Goal: Task Accomplishment & Management: Manage account settings

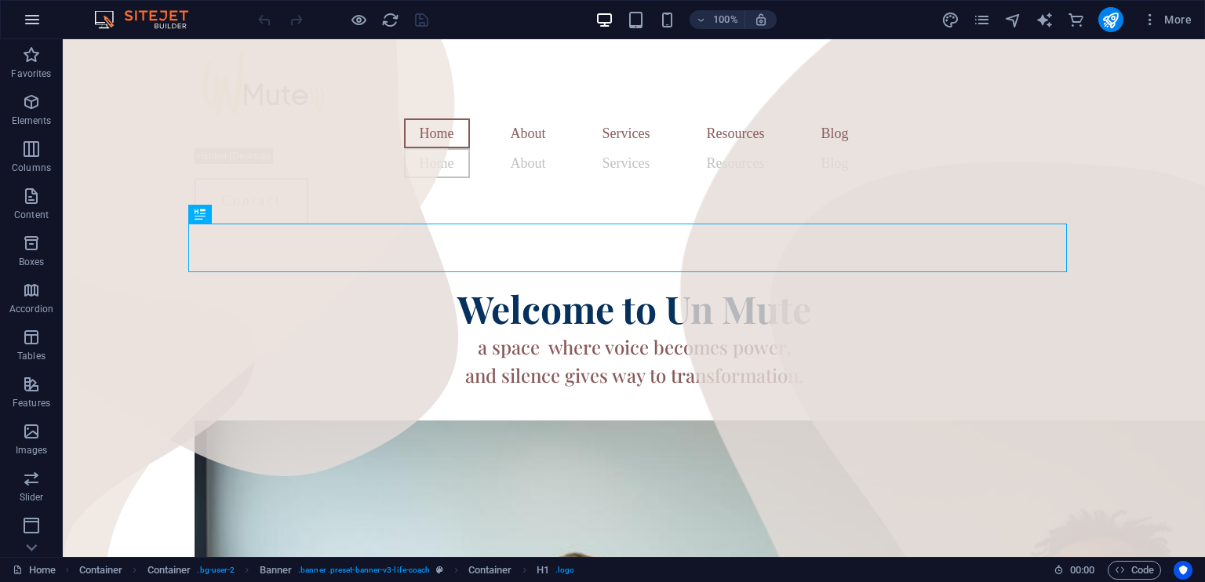
click at [31, 21] on icon "button" at bounding box center [32, 19] width 19 height 19
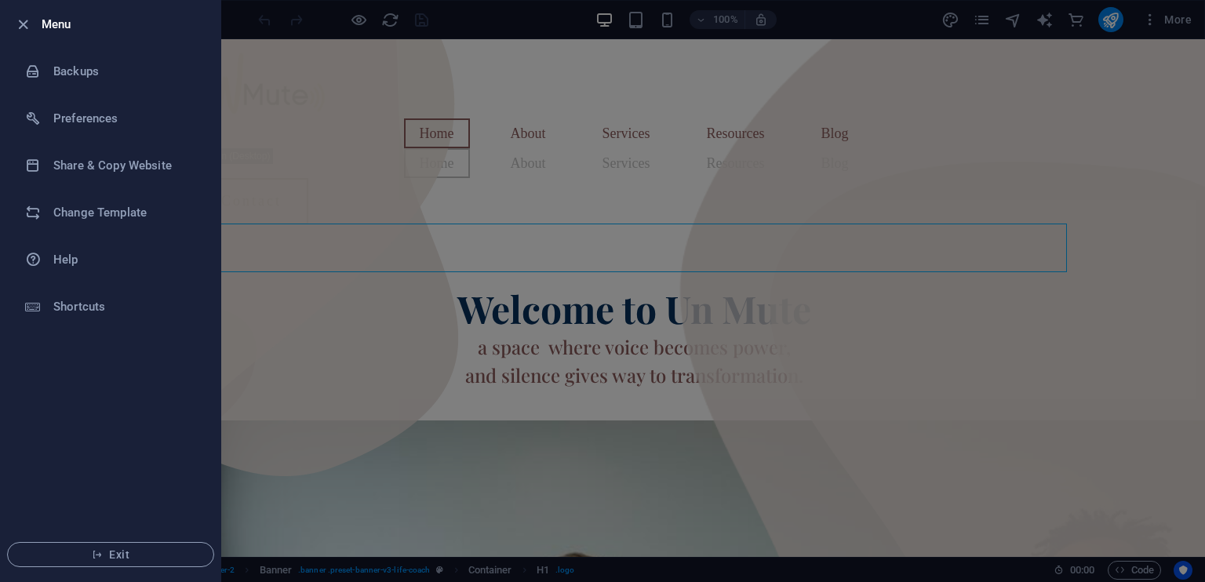
click at [1011, 24] on div at bounding box center [602, 291] width 1205 height 582
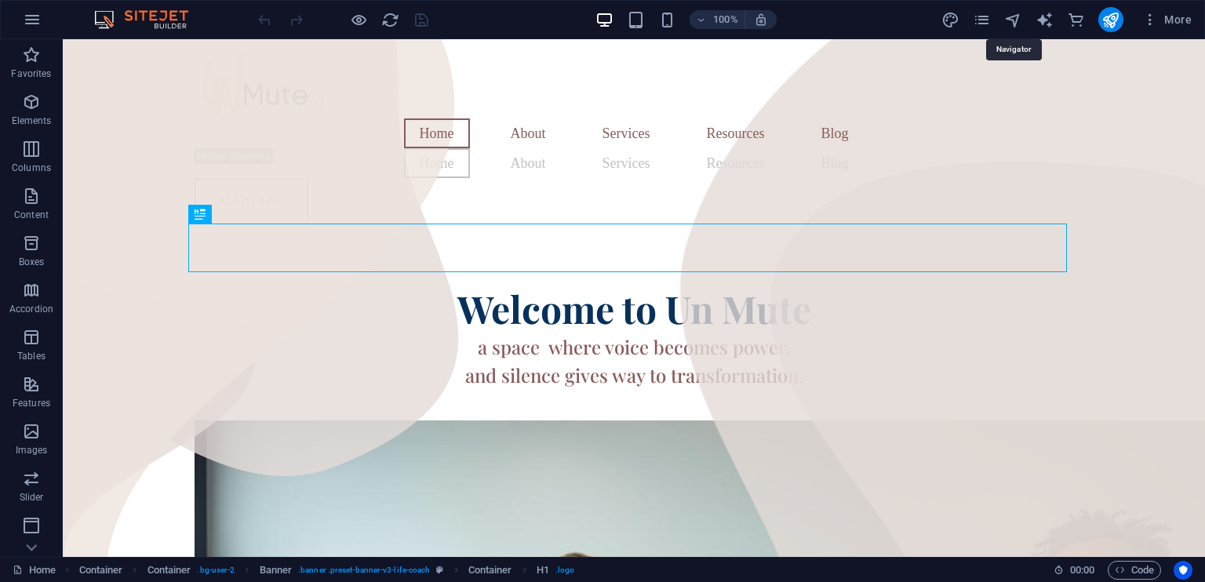
click at [1011, 24] on icon "navigator" at bounding box center [1013, 20] width 18 height 18
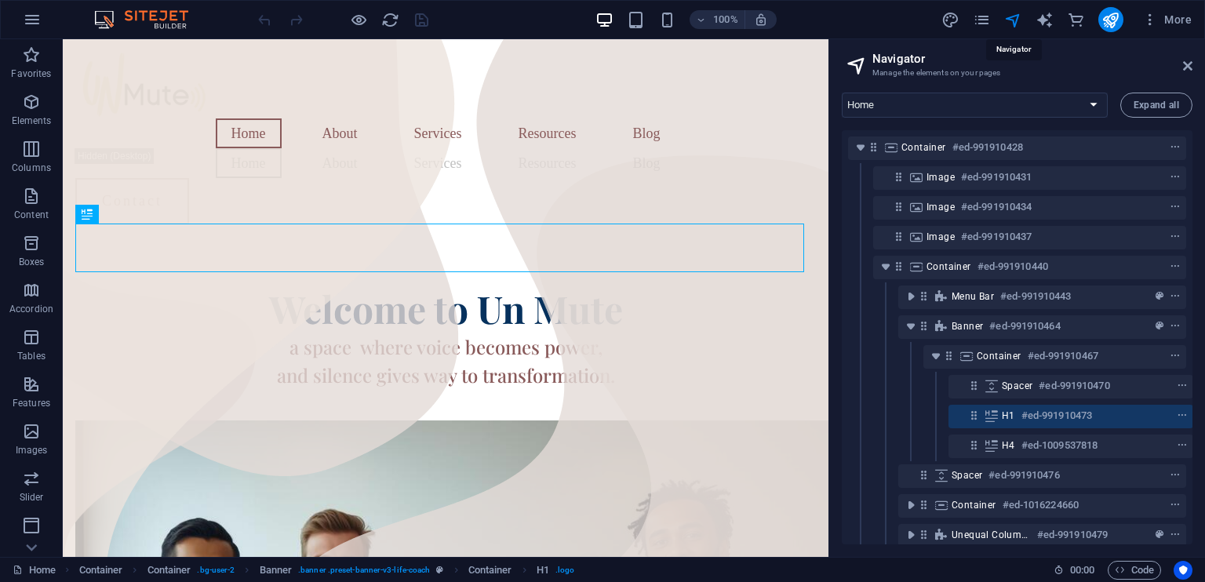
scroll to position [85, 3]
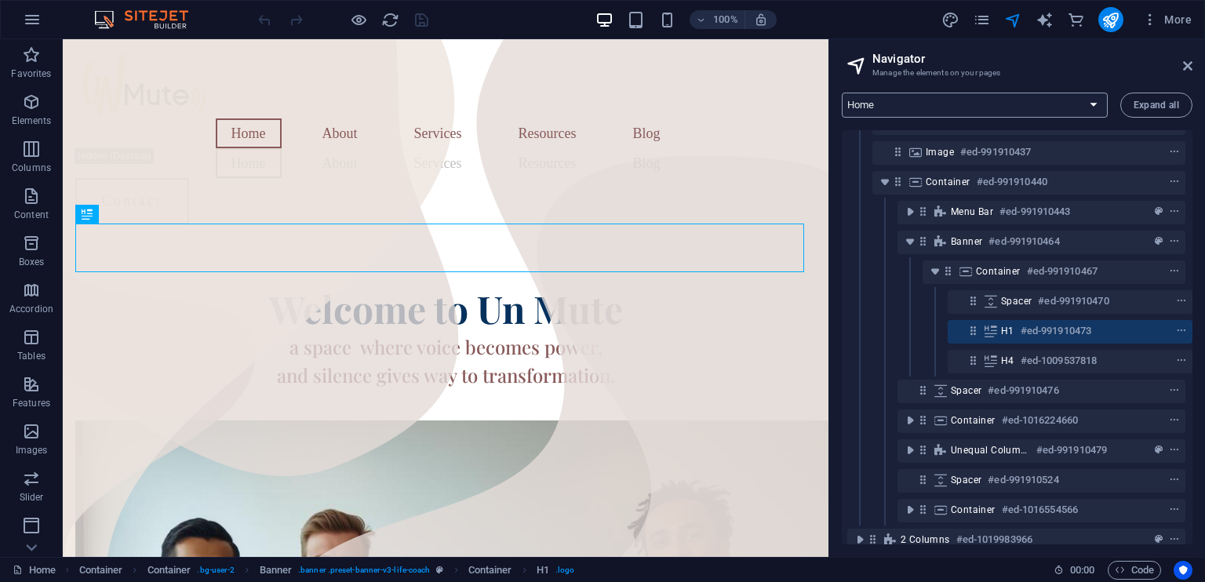
click at [980, 105] on select "Home About Services Resources Blog Contact Legal Notice Privacy Blog: Single Pa…" at bounding box center [975, 105] width 266 height 25
select select "17983948-en"
click at [842, 93] on select "Home About Services Resources Blog Contact Legal Notice Privacy Blog: Single Pa…" at bounding box center [975, 105] width 266 height 25
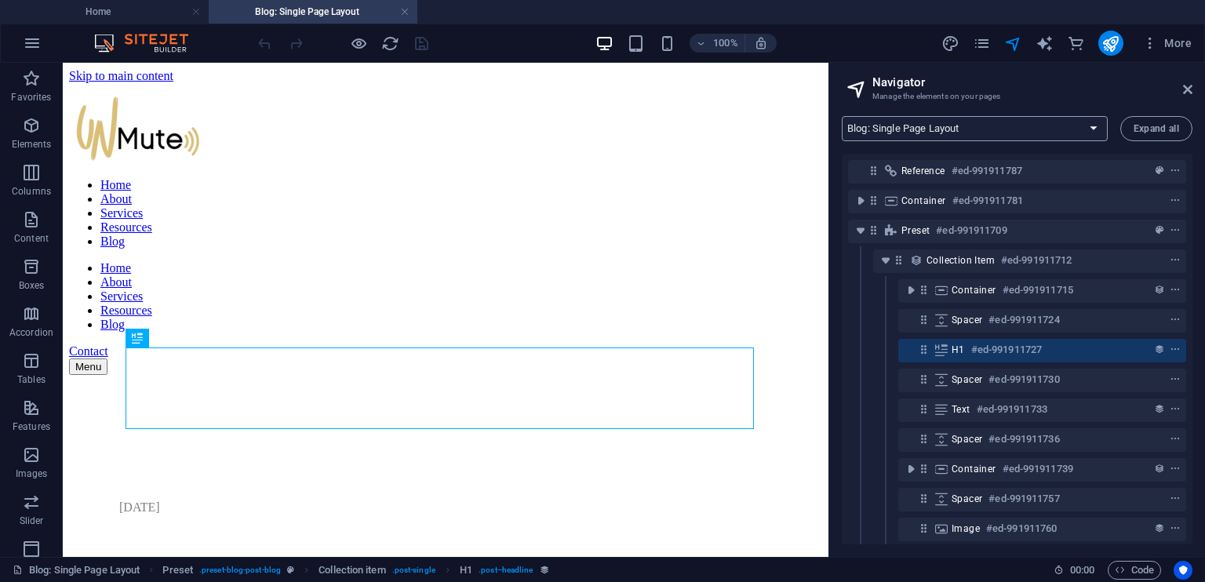
scroll to position [0, 0]
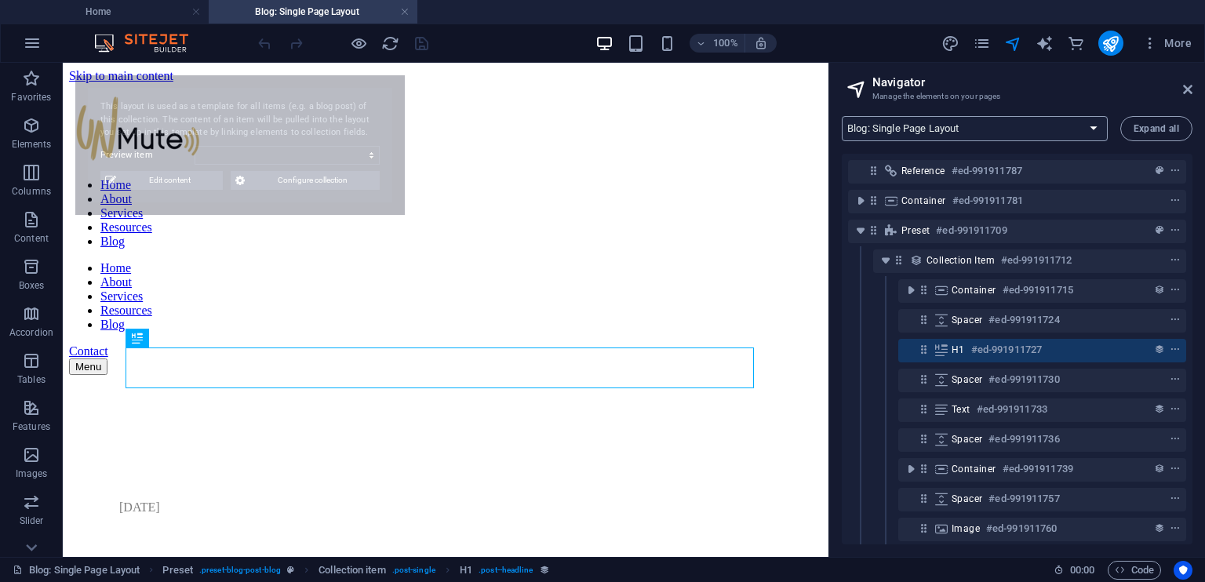
select select "68e452bbbad581b24b055323"
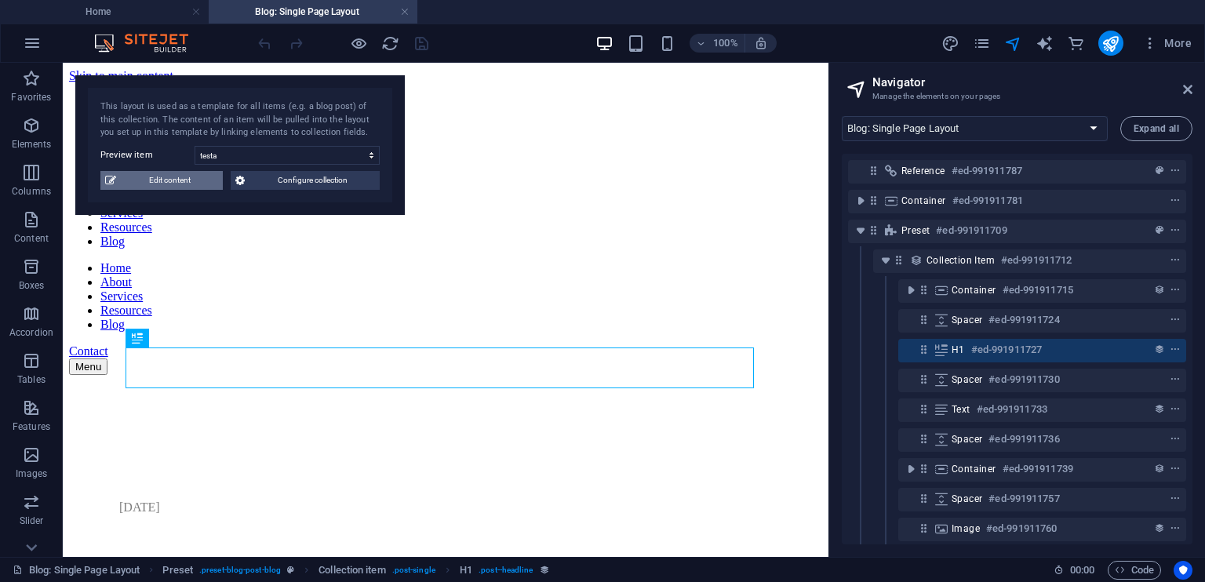
click at [188, 181] on span "Edit content" at bounding box center [169, 180] width 97 height 19
select select
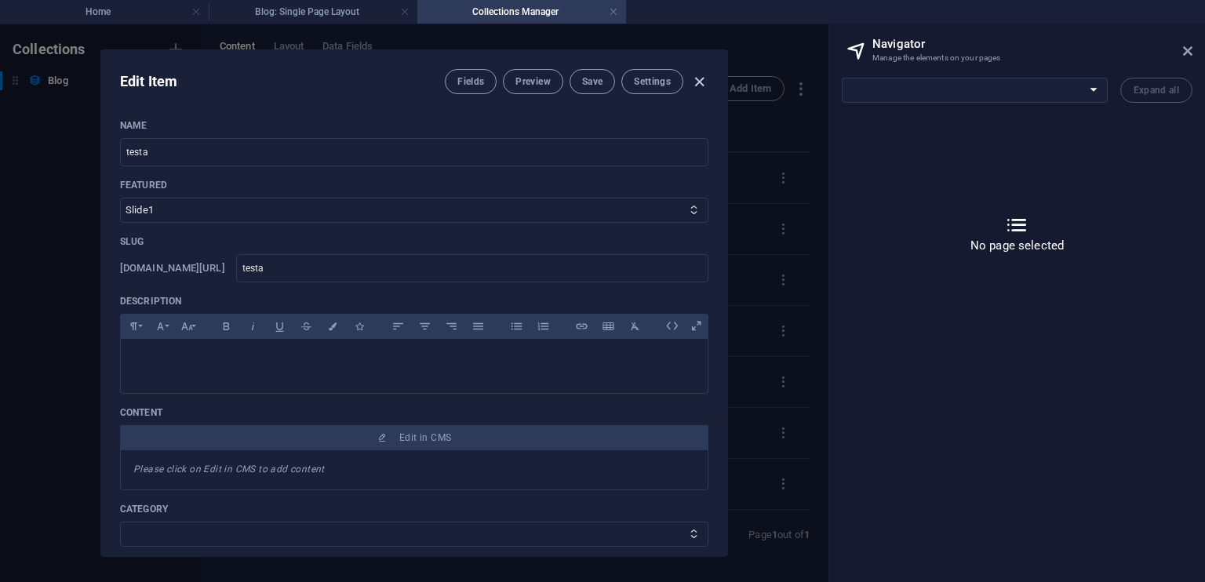
click at [699, 80] on icon "button" at bounding box center [699, 82] width 18 height 18
type input "testa"
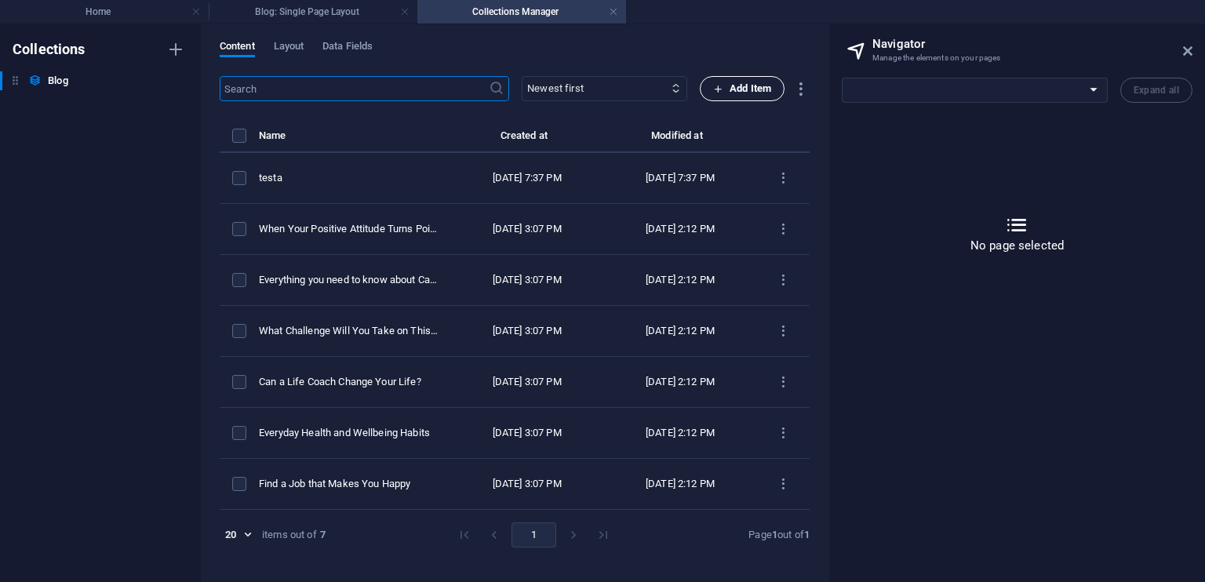
click at [743, 87] on span "Add Item" at bounding box center [742, 88] width 58 height 19
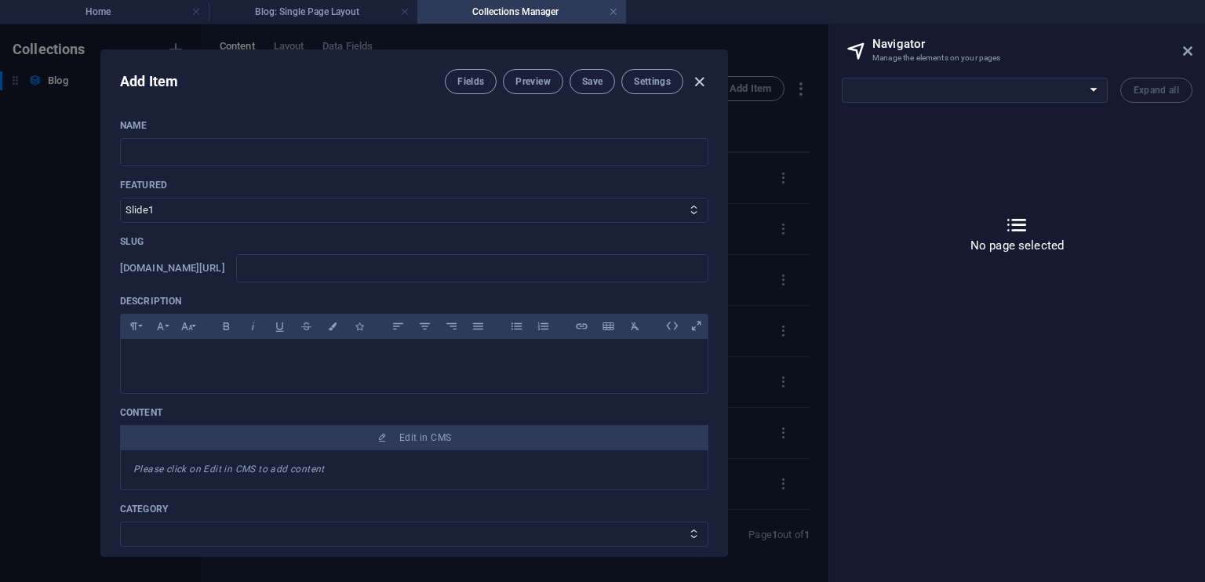
click at [703, 79] on icon "button" at bounding box center [699, 82] width 18 height 18
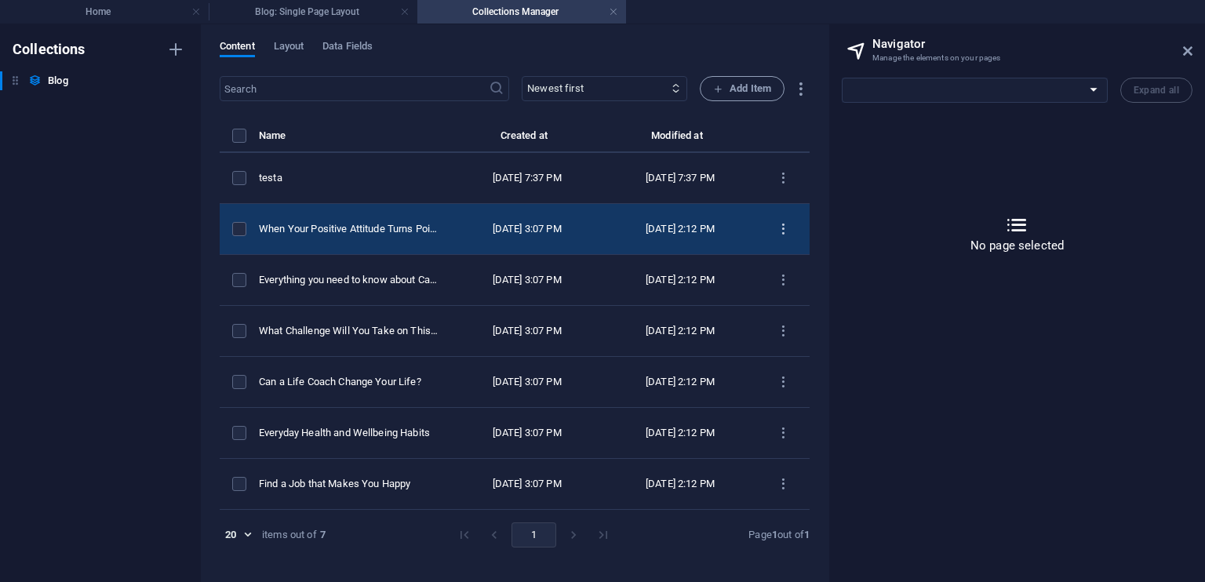
click at [784, 222] on icon "items list" at bounding box center [783, 229] width 15 height 15
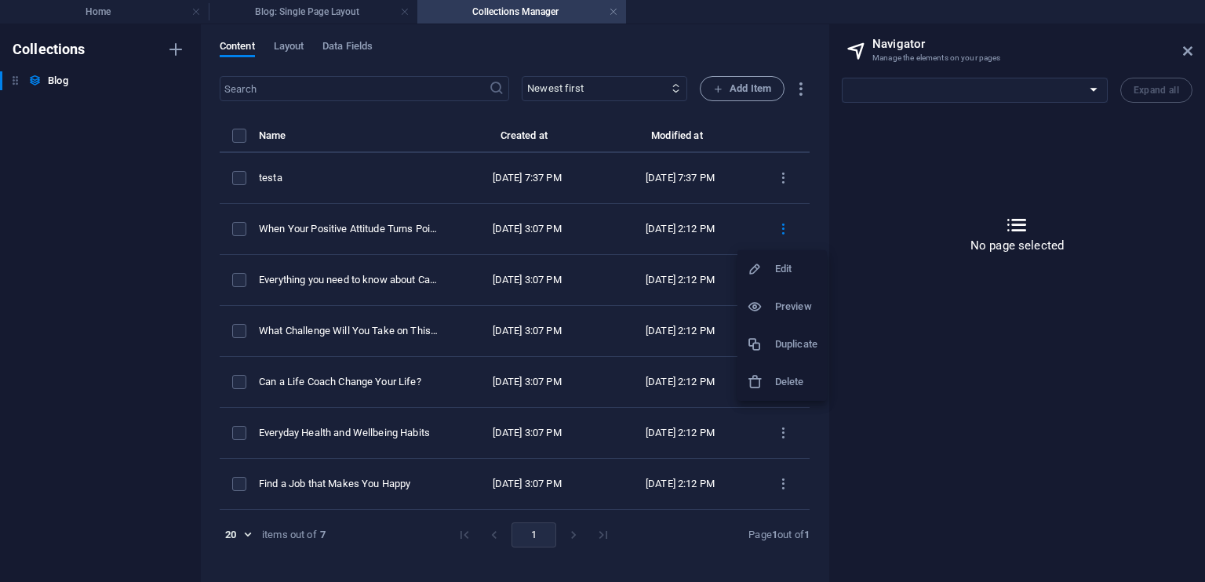
click at [788, 304] on h6 "Preview" at bounding box center [796, 306] width 42 height 19
select select "17983948-en"
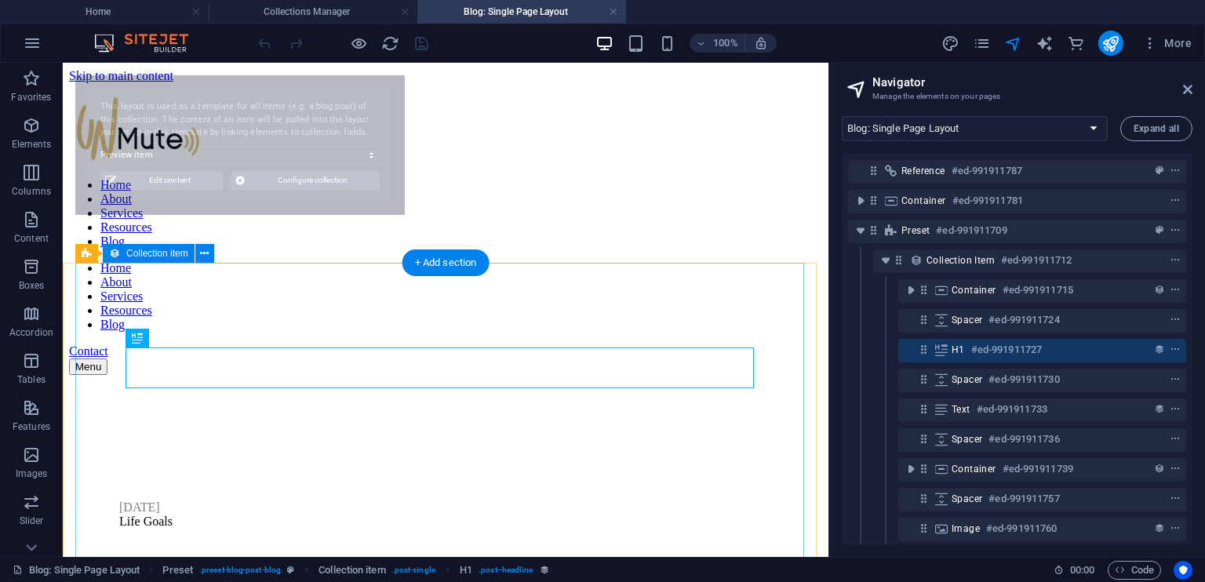
select select "68dacc03a3a168d432067659"
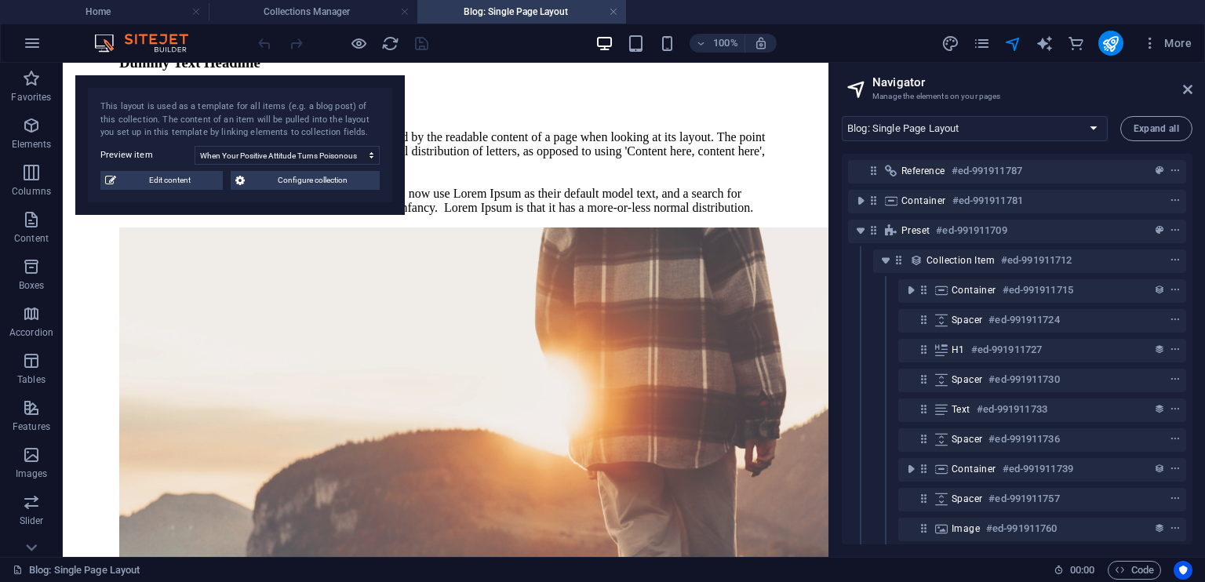
scroll to position [1339, 0]
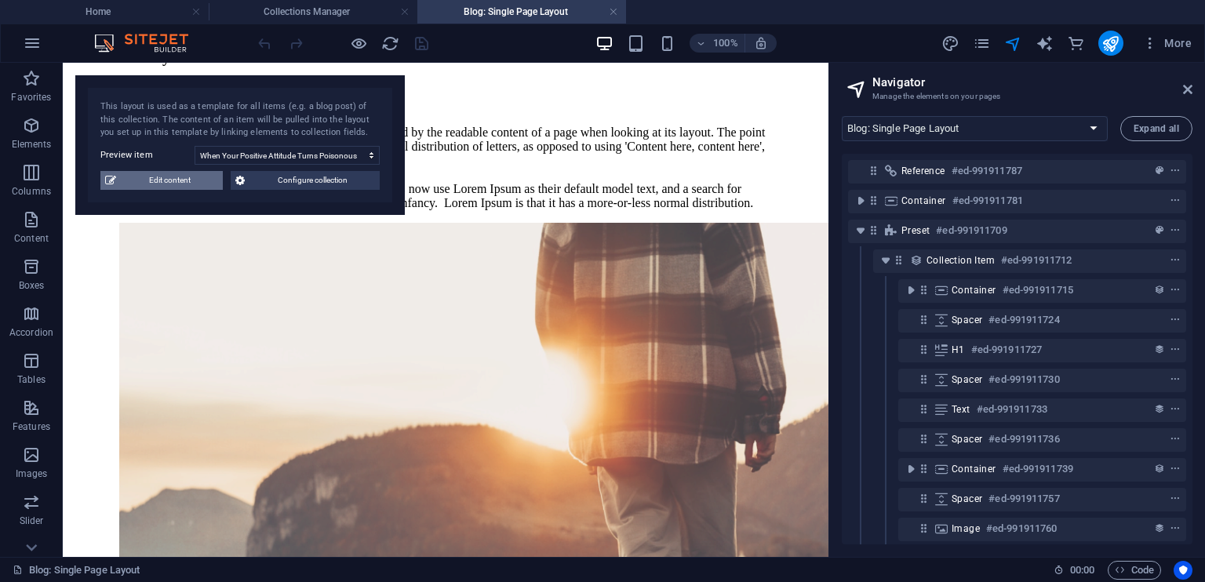
click at [144, 183] on span "Edit content" at bounding box center [169, 180] width 97 height 19
select select
select select "Life Goals"
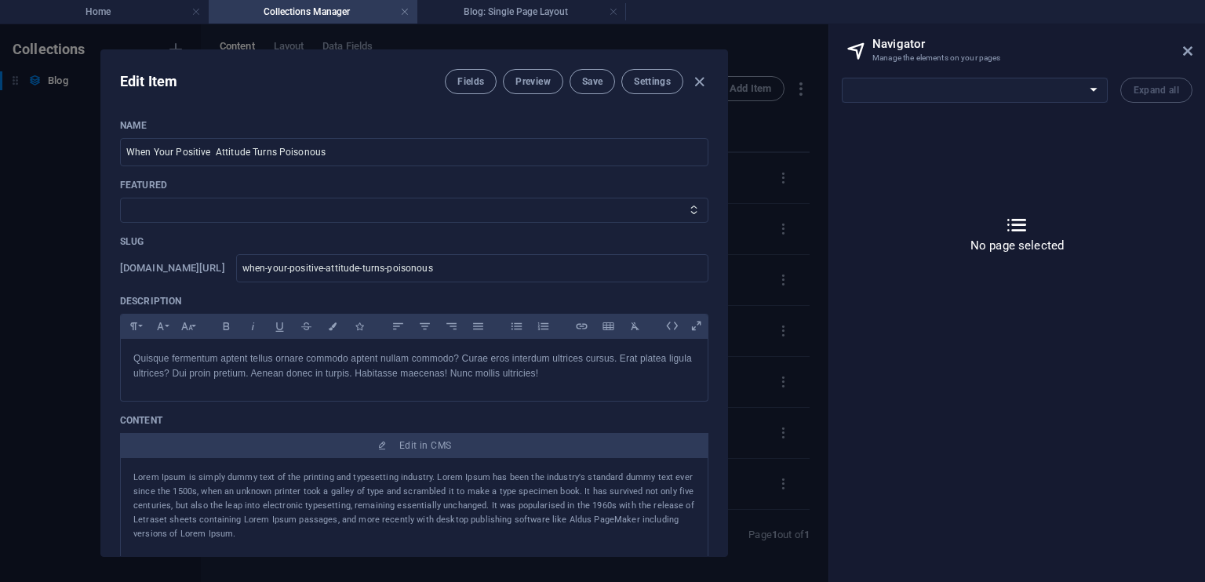
scroll to position [0, 0]
click at [697, 78] on icon "button" at bounding box center [699, 82] width 18 height 18
type input "[DATE]"
type input "when-your-positive-attitude-turns-poisonous"
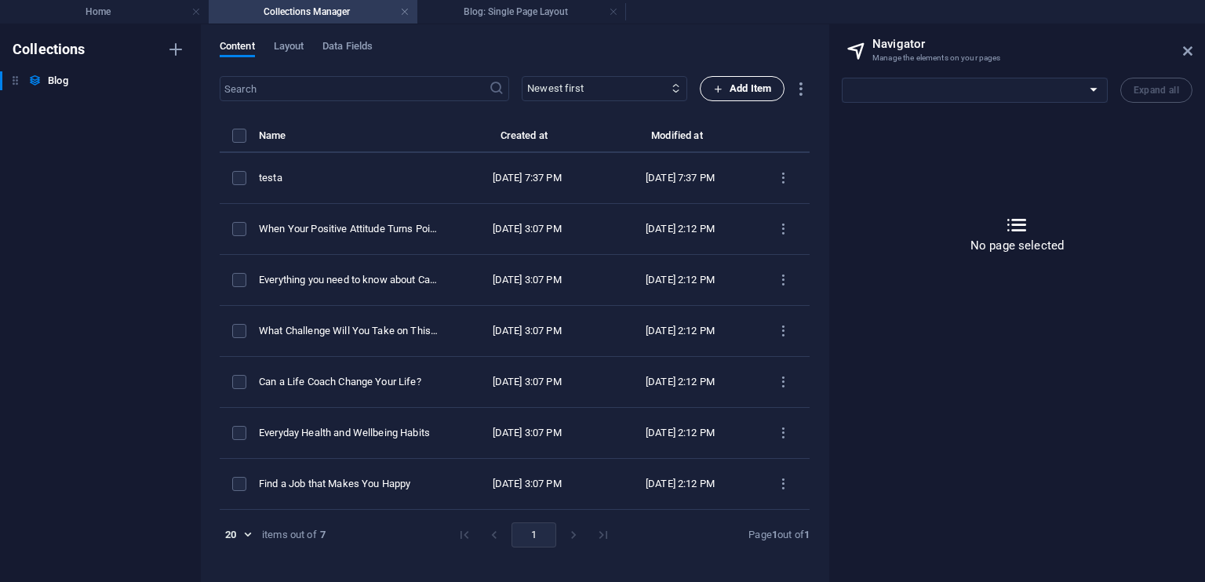
click at [747, 86] on span "Add Item" at bounding box center [742, 88] width 58 height 19
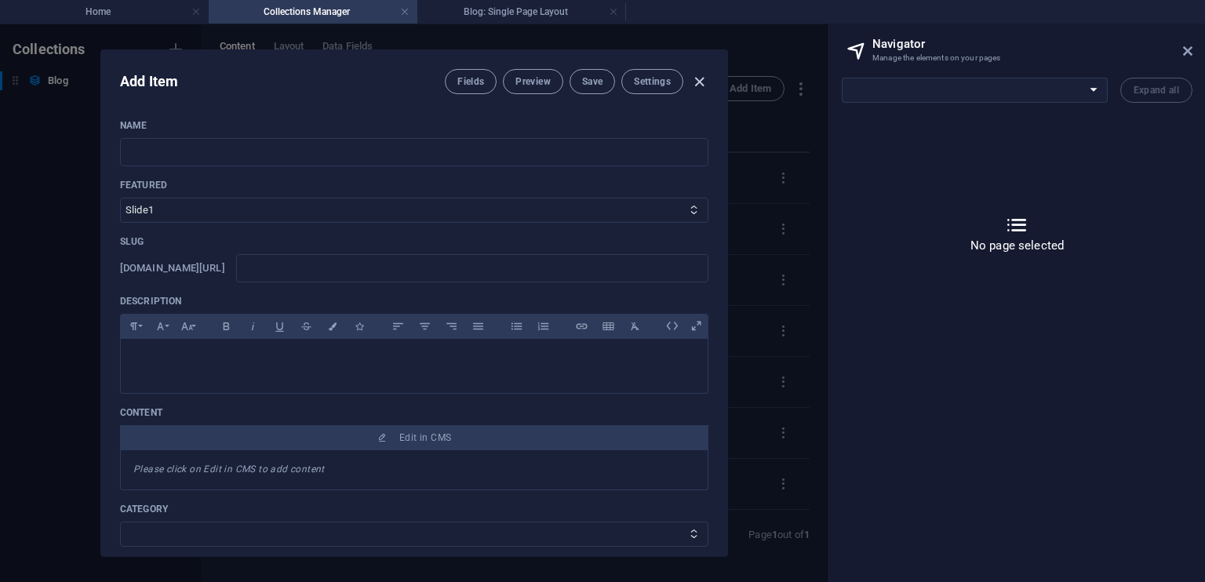
click at [702, 79] on icon "button" at bounding box center [699, 82] width 18 height 18
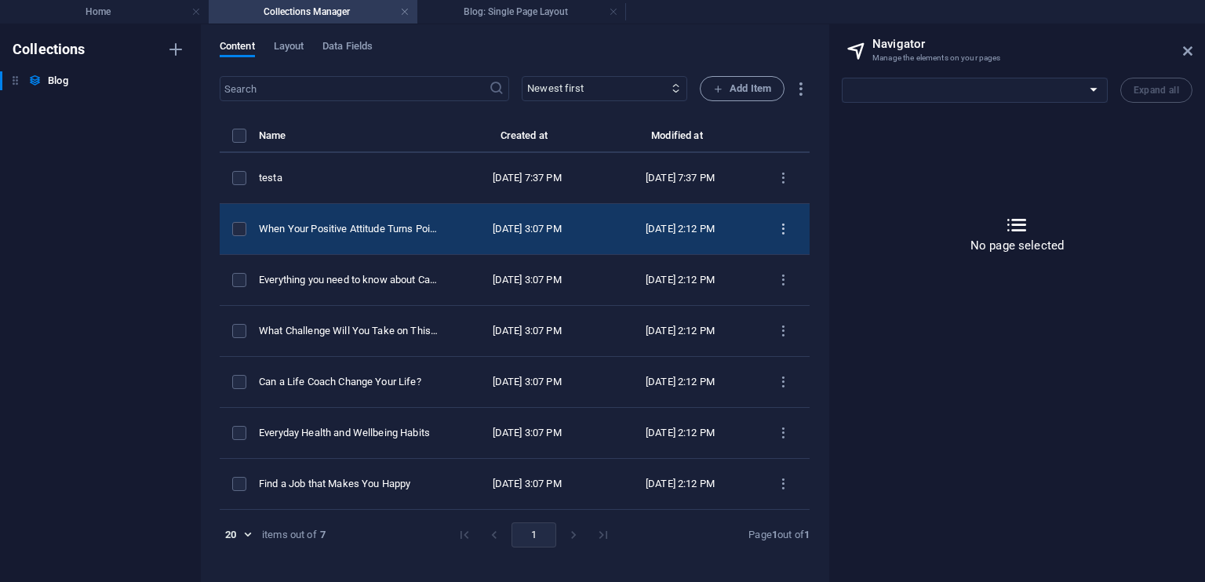
click at [783, 225] on icon "items list" at bounding box center [783, 229] width 15 height 15
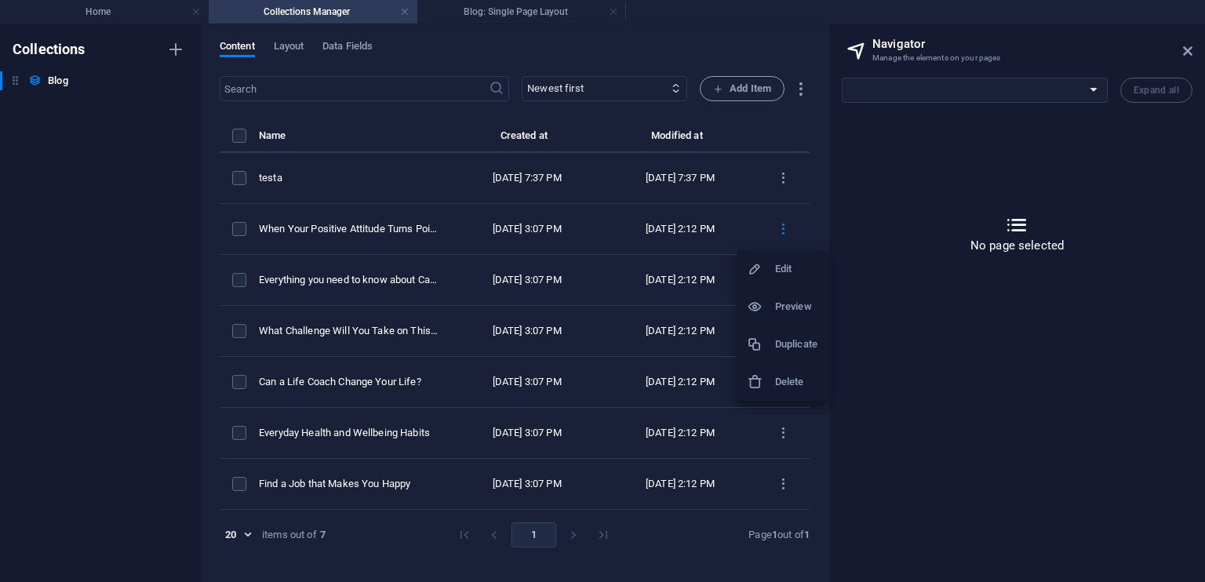
click at [787, 303] on h6 "Preview" at bounding box center [796, 306] width 42 height 19
select select "17983948-en"
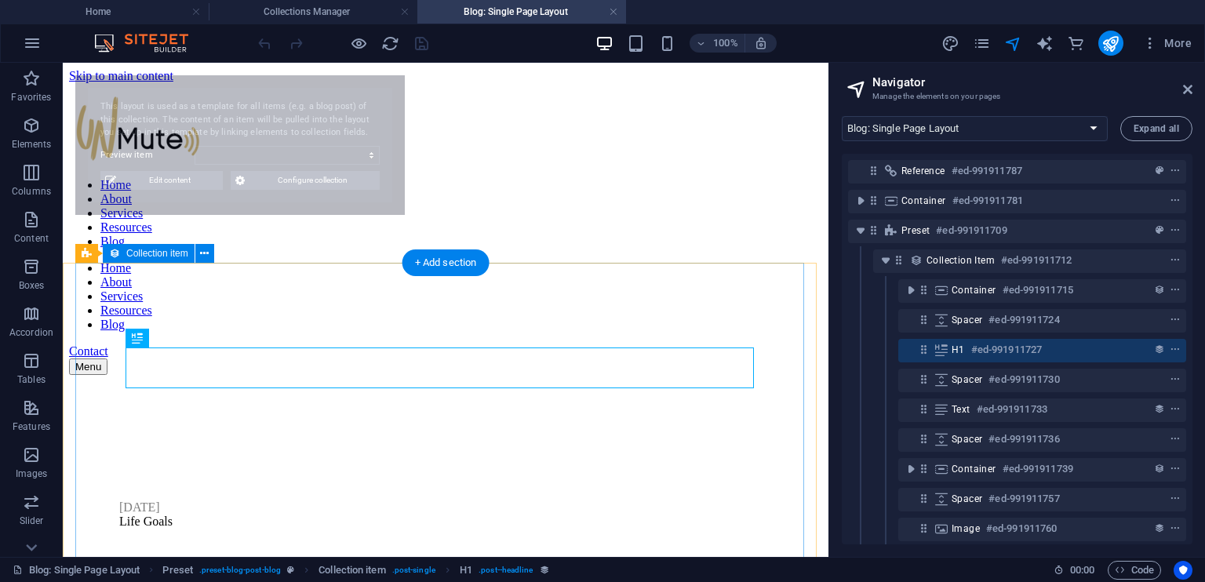
select select "68dacc03a3a168d432067659"
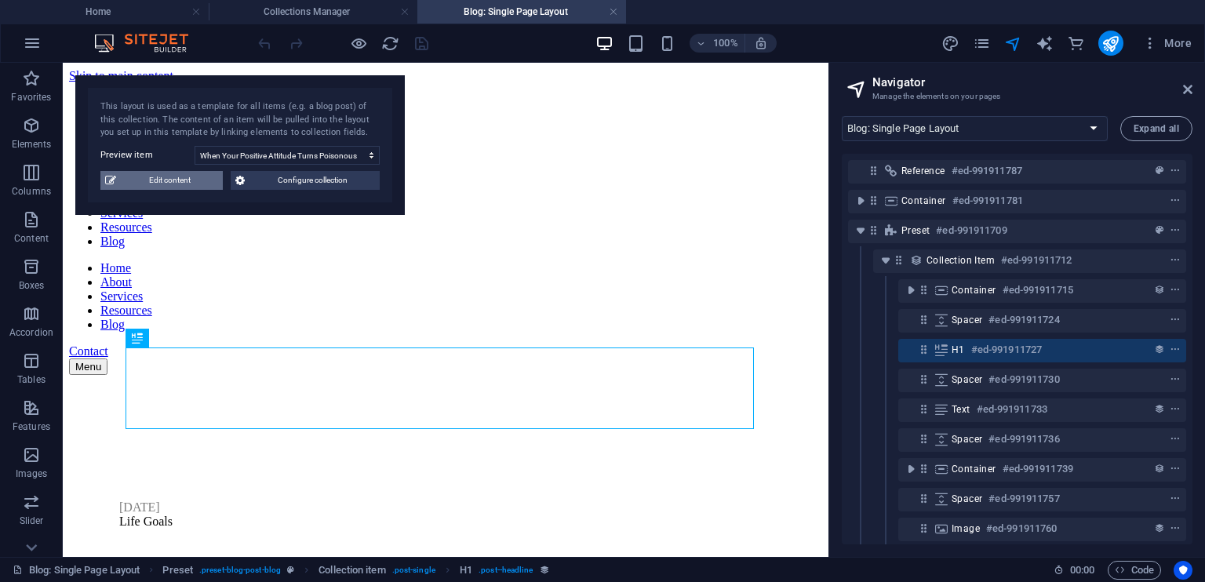
click at [175, 181] on span "Edit content" at bounding box center [169, 180] width 97 height 19
select select
select select "Life Goals"
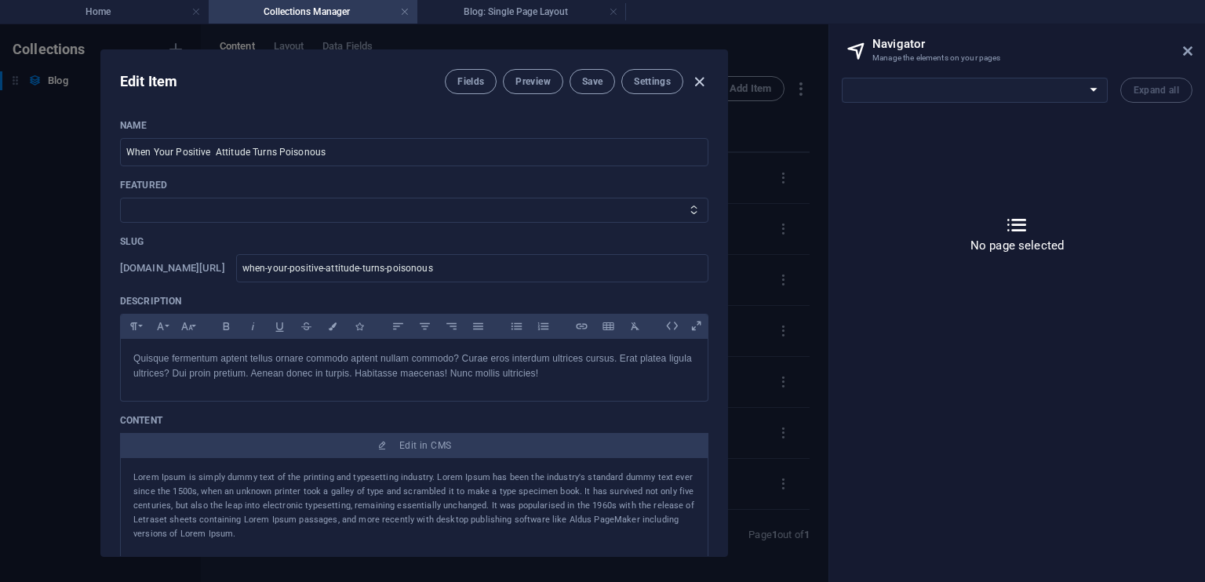
click at [697, 84] on icon "button" at bounding box center [699, 82] width 18 height 18
type input "[DATE]"
type input "when-your-positive-attitude-turns-poisonous"
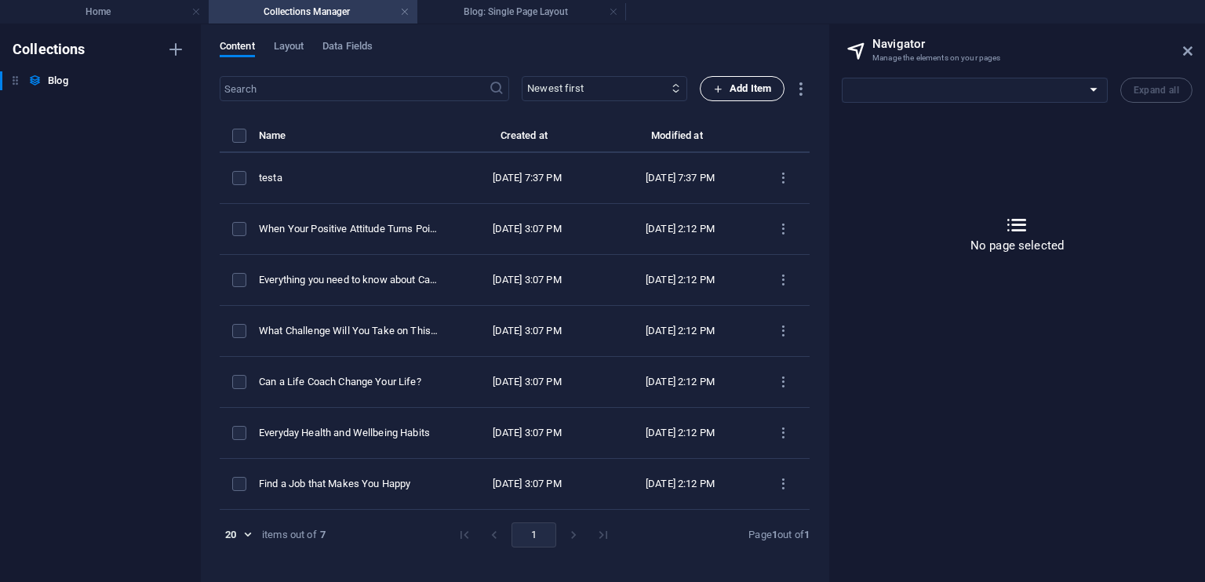
click at [737, 90] on span "Add Item" at bounding box center [742, 88] width 58 height 19
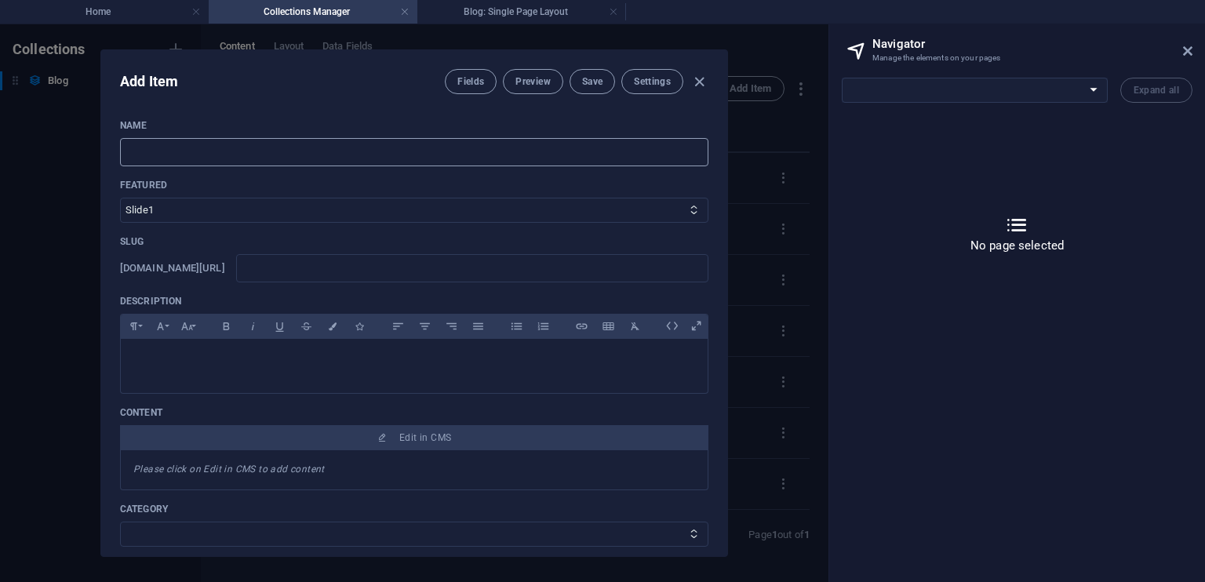
click at [316, 140] on input "text" at bounding box center [414, 152] width 588 height 28
paste input "The Day I Realized I Had Muted Myself"
type input "The Day I Realized I Had Muted Myself"
type input "the-day-i-realized-i-had-muted-myself"
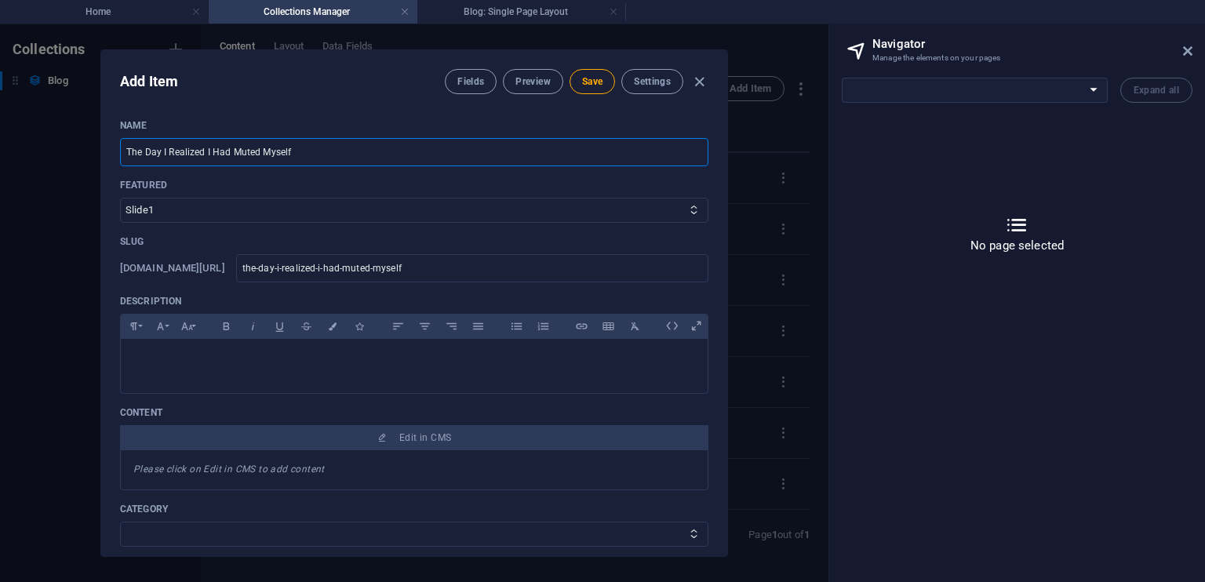
type input "The Day I Realized I Had Muted Myself"
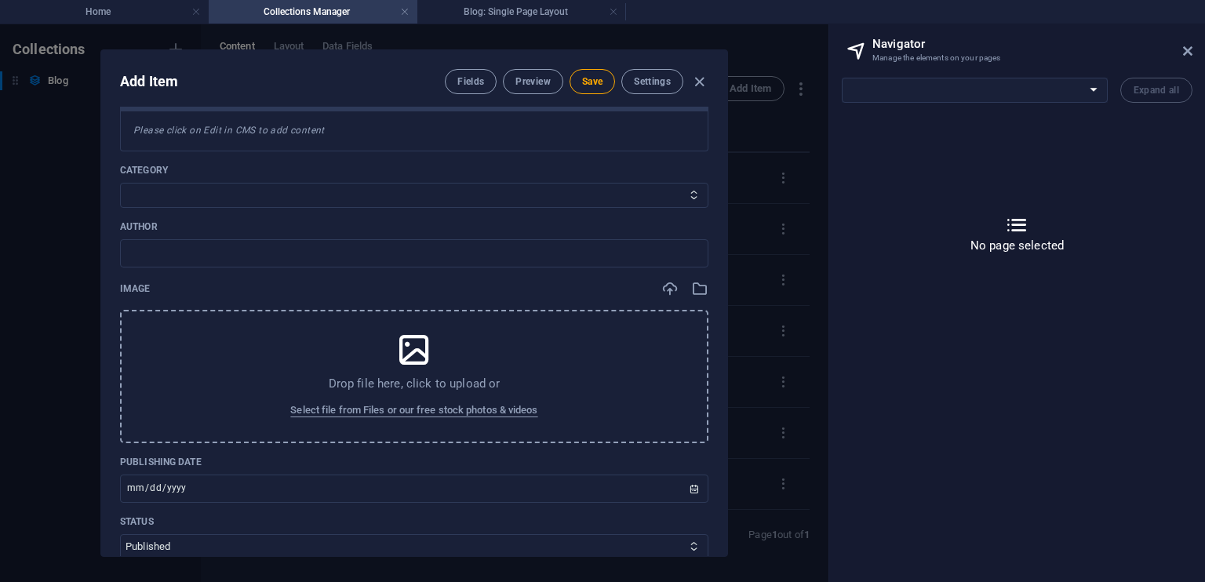
scroll to position [342, 0]
click at [700, 80] on icon "button" at bounding box center [699, 82] width 18 height 18
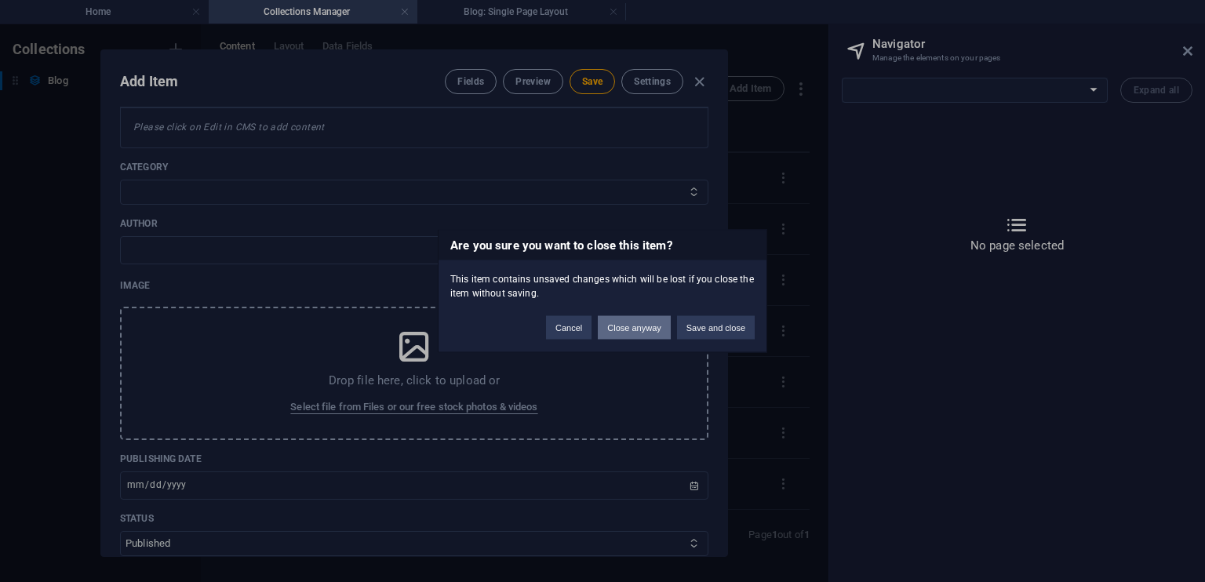
click at [617, 326] on button "Close anyway" at bounding box center [634, 328] width 72 height 24
type input "the-day-i-realized-i-had-muted-myself"
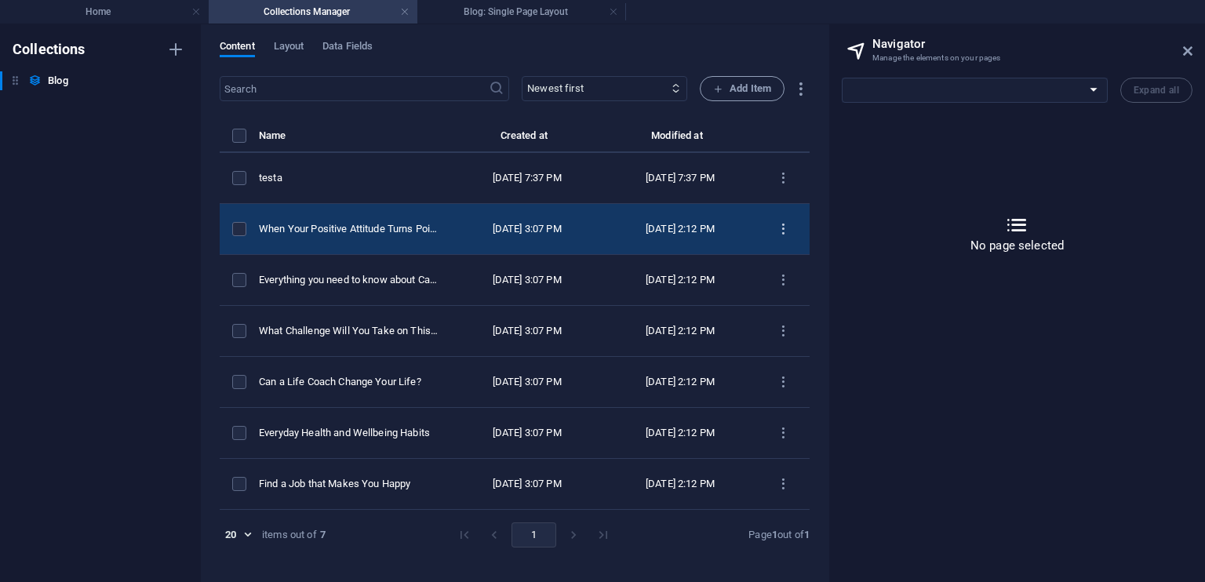
click at [785, 225] on icon "items list" at bounding box center [783, 229] width 15 height 15
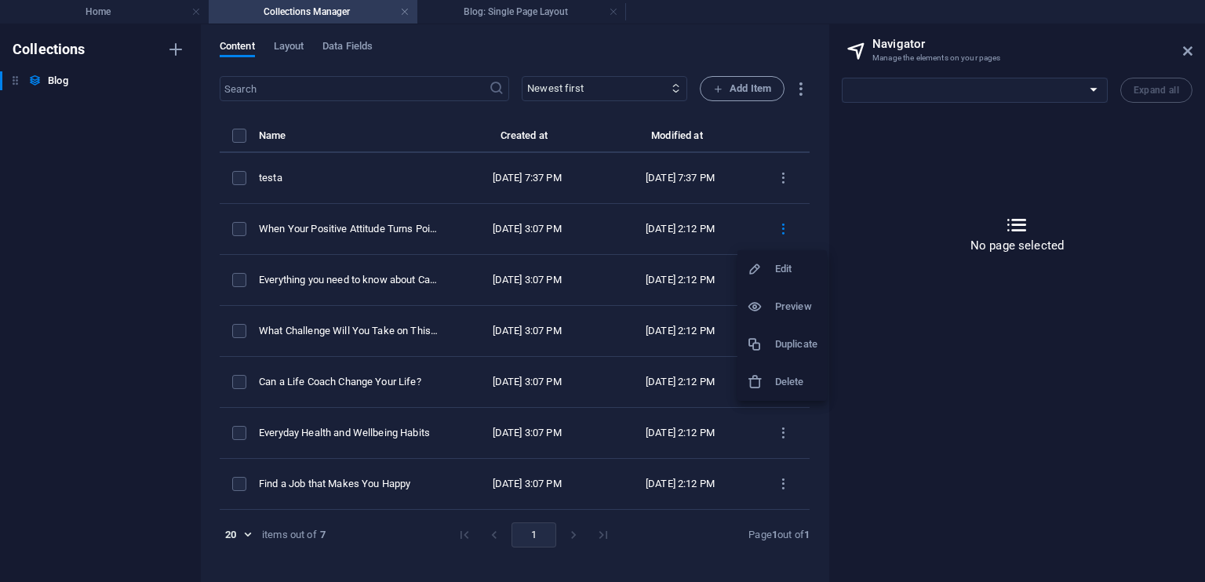
click at [784, 337] on h6 "Duplicate" at bounding box center [796, 344] width 42 height 19
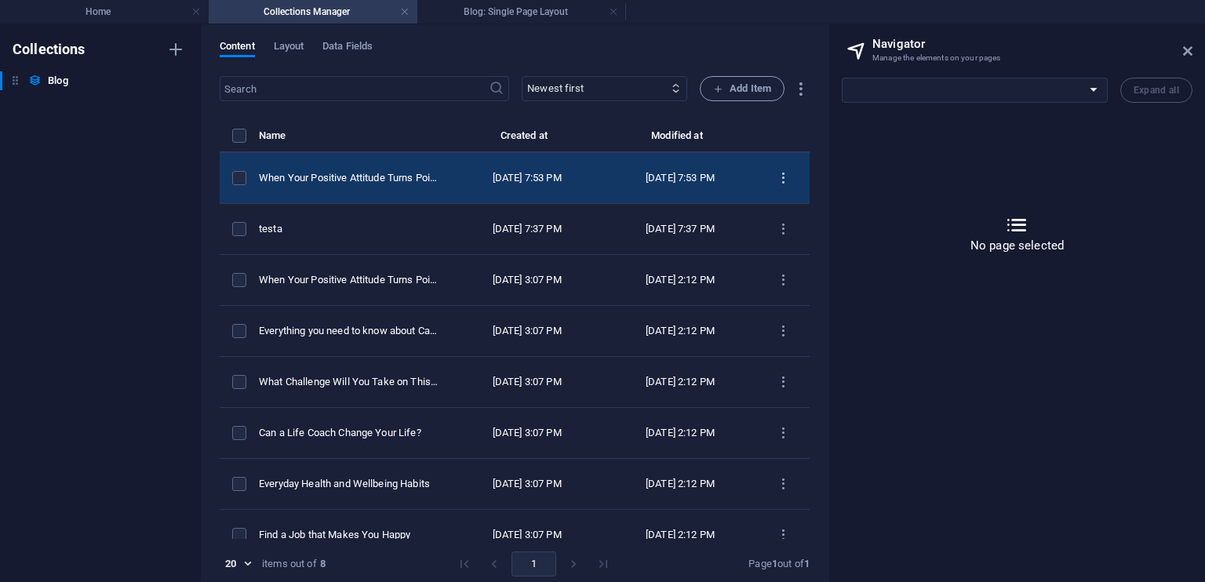
click at [776, 178] on icon "items list" at bounding box center [783, 178] width 15 height 15
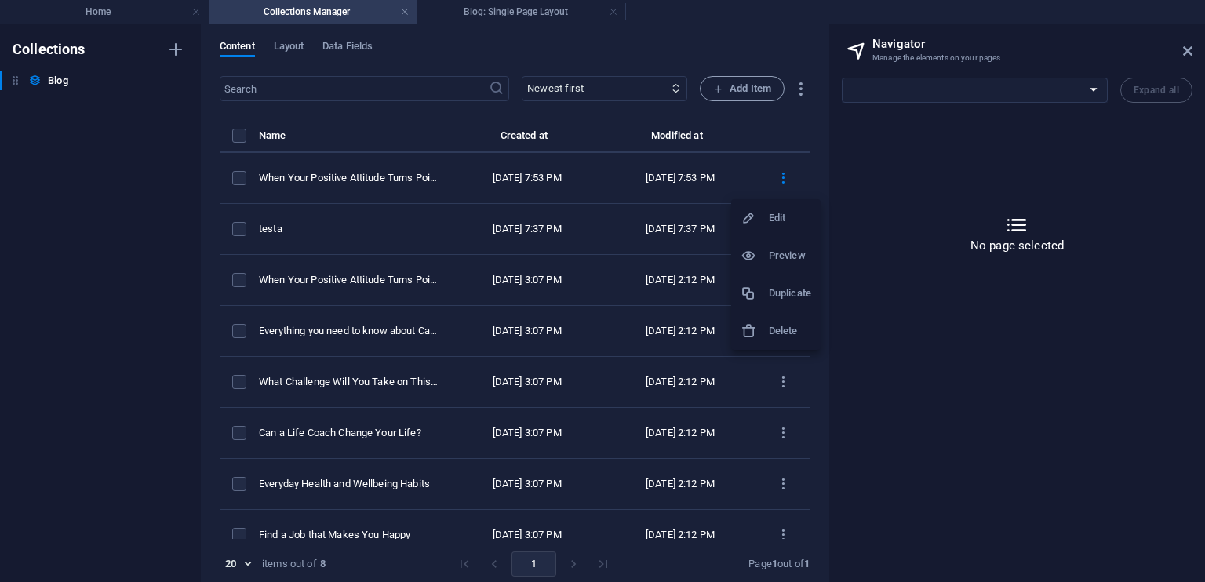
click at [774, 217] on h6 "Edit" at bounding box center [790, 218] width 42 height 19
select select
select select "Life Goals"
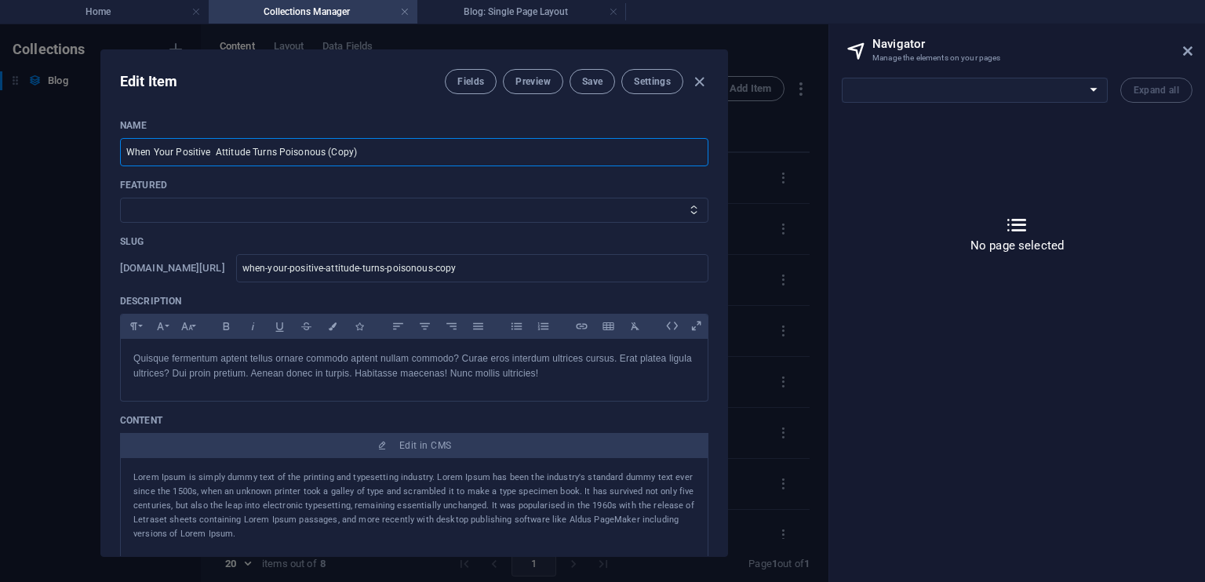
drag, startPoint x: 401, startPoint y: 154, endPoint x: 107, endPoint y: 140, distance: 293.7
click at [107, 140] on div "Name When Your Positive Attitude Turns Poisonous (Copy) ​ Featured Slide1 Slide…" at bounding box center [414, 332] width 626 height 450
paste input "The Day I Realized I Had Muted Myself"
type input "The Day I Realized I Had Muted Myself"
type input "the-day-i-realized-i-had-muted-myself"
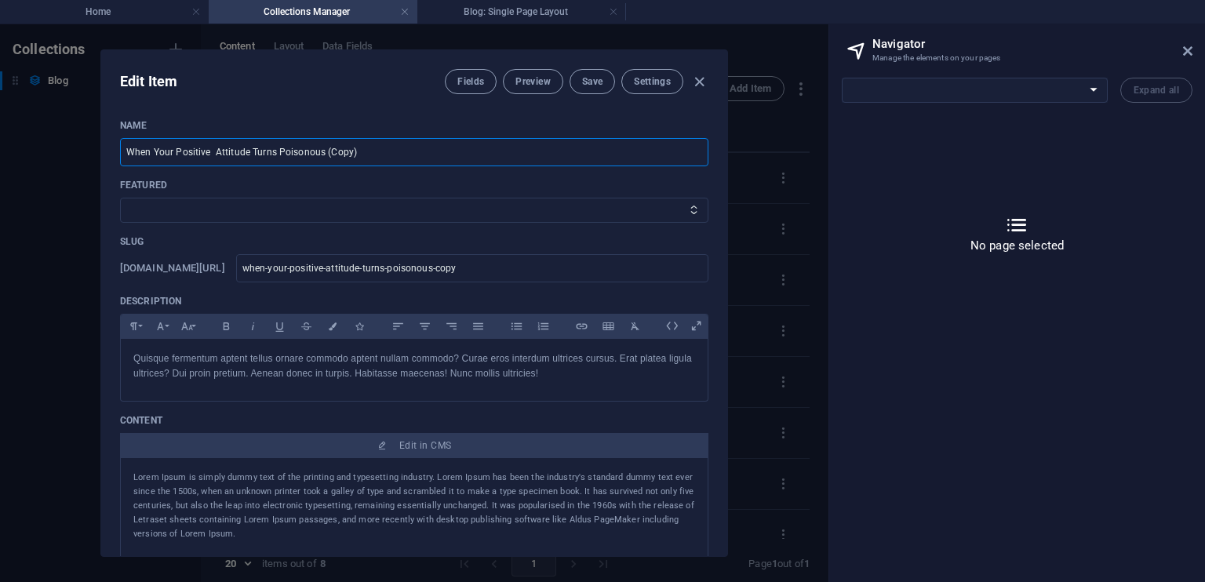
type input "the-day-i-realized-i-had-muted-myself"
type input "The Day I Realized I Had Muted Myself"
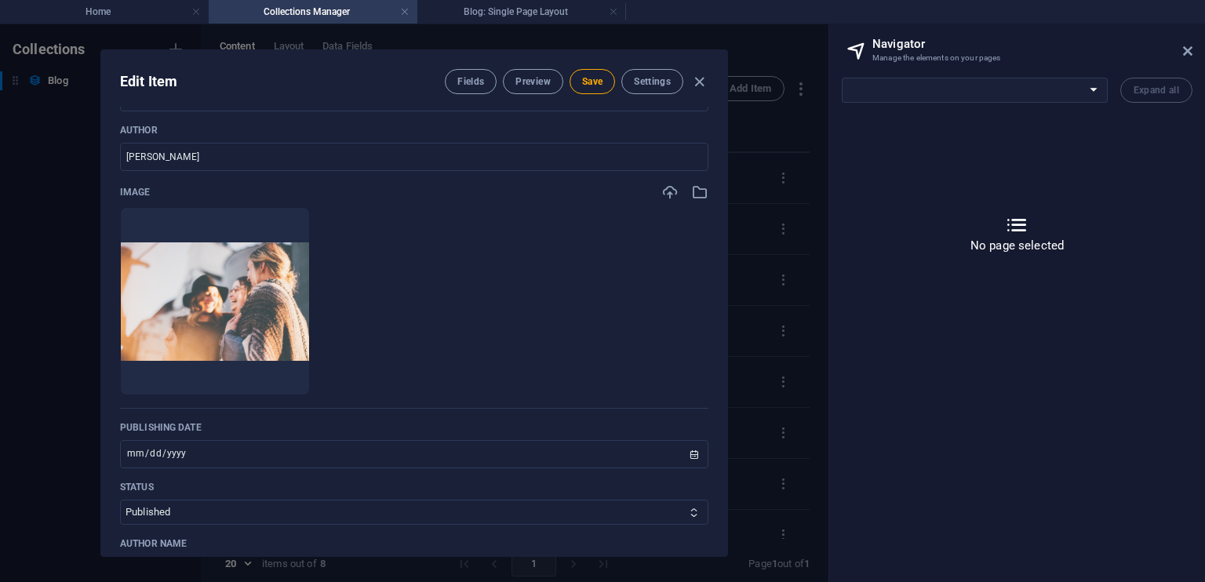
scroll to position [530, 0]
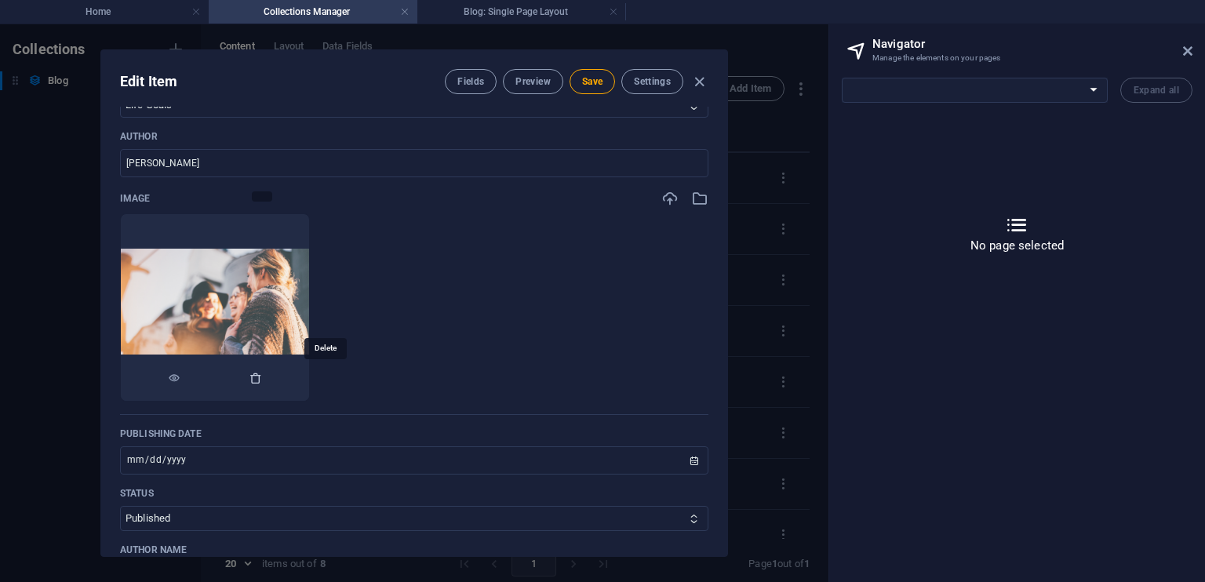
click at [262, 373] on icon "button" at bounding box center [255, 378] width 13 height 13
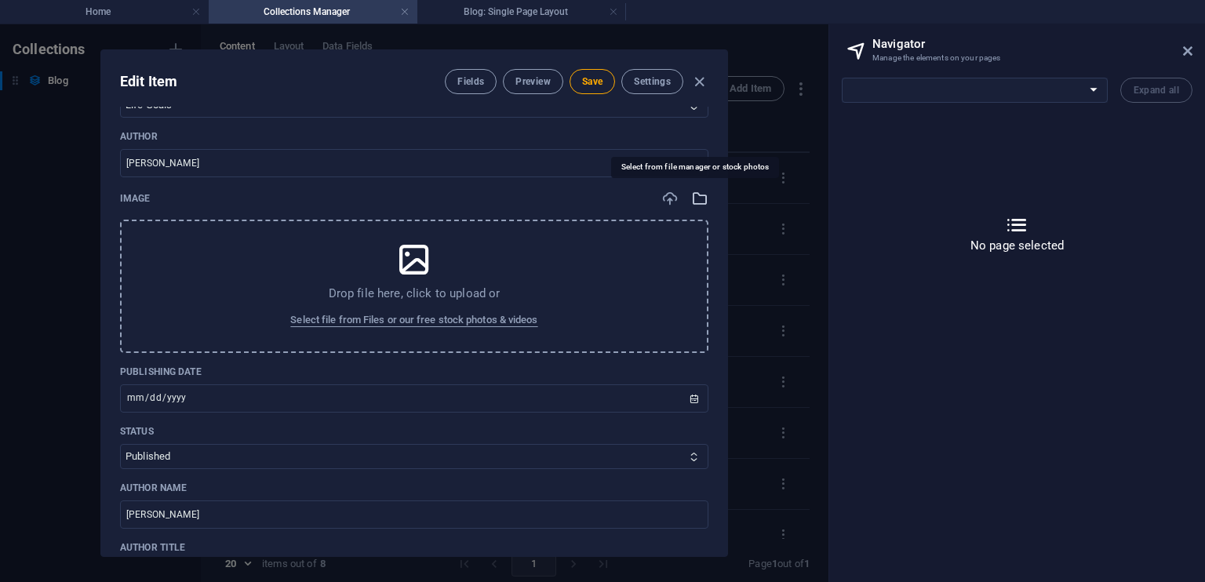
click at [694, 198] on icon "button" at bounding box center [699, 198] width 17 height 17
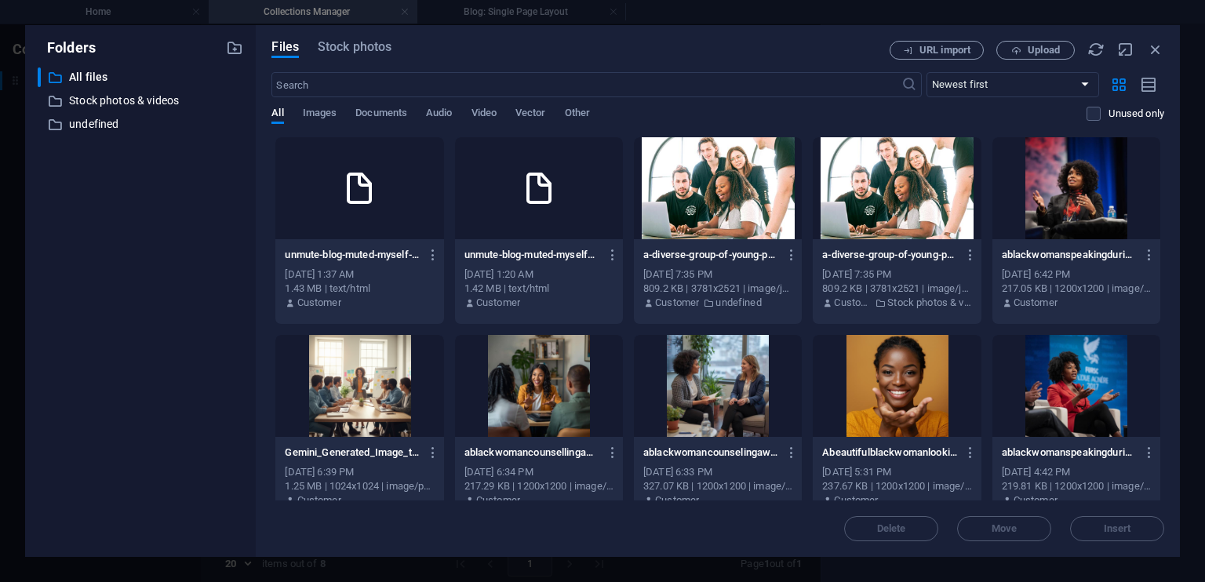
click at [547, 374] on div at bounding box center [539, 386] width 168 height 102
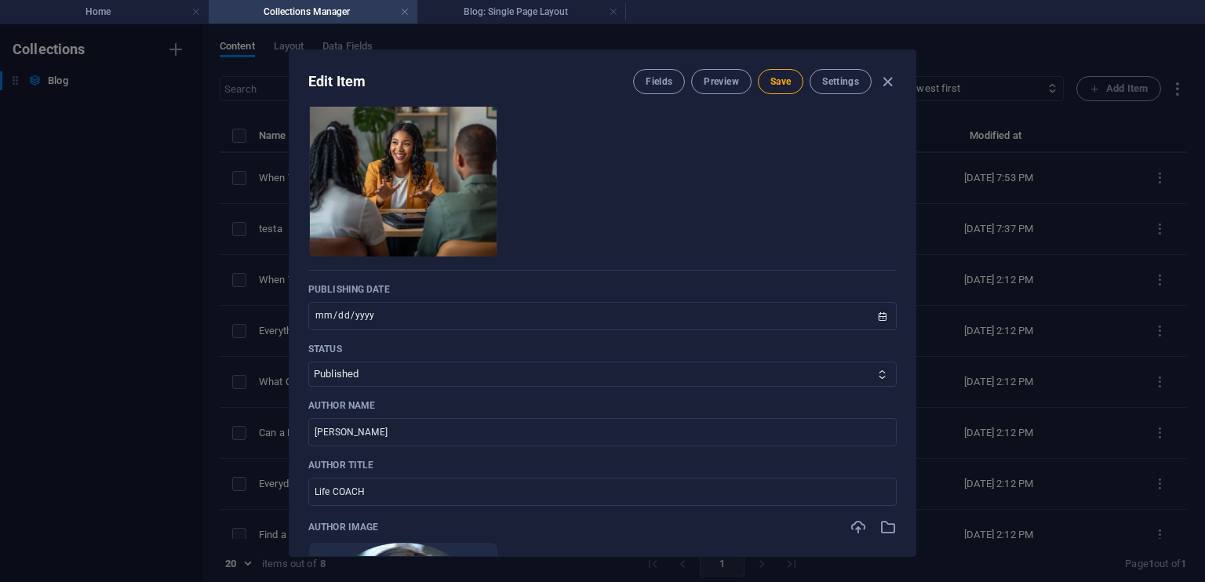
scroll to position [681, 0]
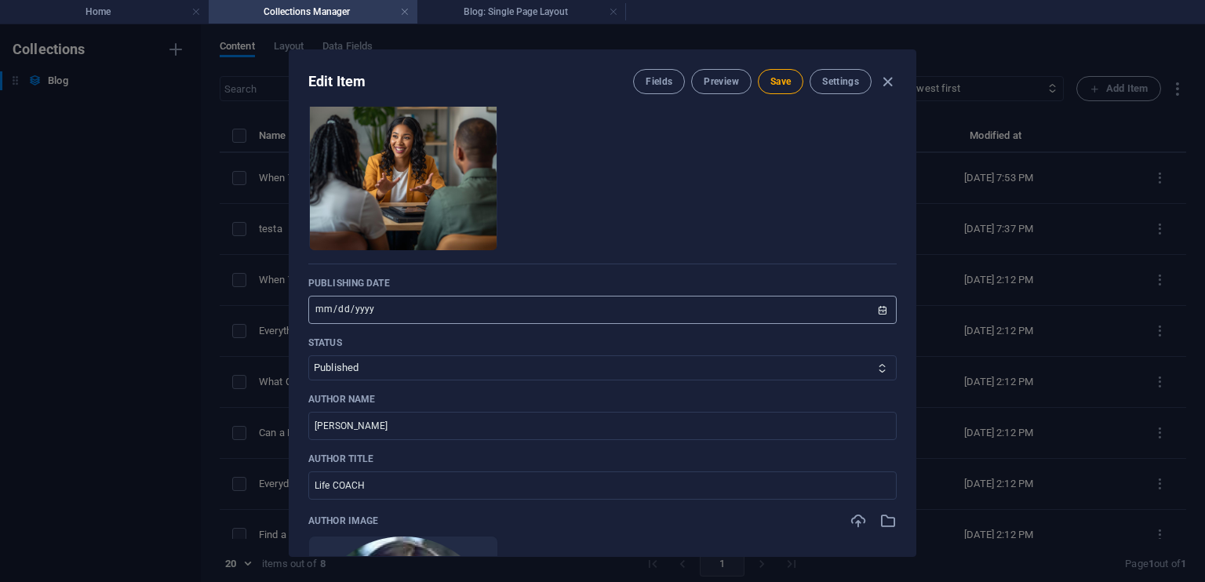
click at [875, 312] on input "[DATE]" at bounding box center [602, 310] width 588 height 28
type input "[DATE]"
drag, startPoint x: 395, startPoint y: 423, endPoint x: 275, endPoint y: 421, distance: 120.0
click at [275, 421] on div "Edit Item Fields Preview Save Settings Name The Day I Realized I Had Muted Myse…" at bounding box center [602, 303] width 1205 height 558
type input "[PERSON_NAME]"
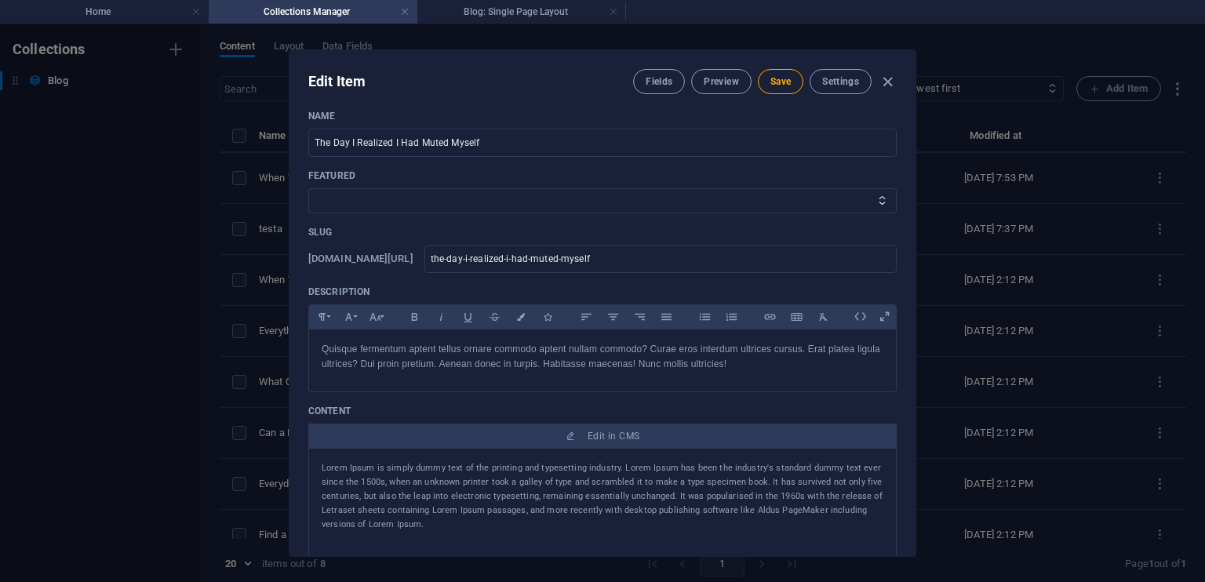
scroll to position [0, 0]
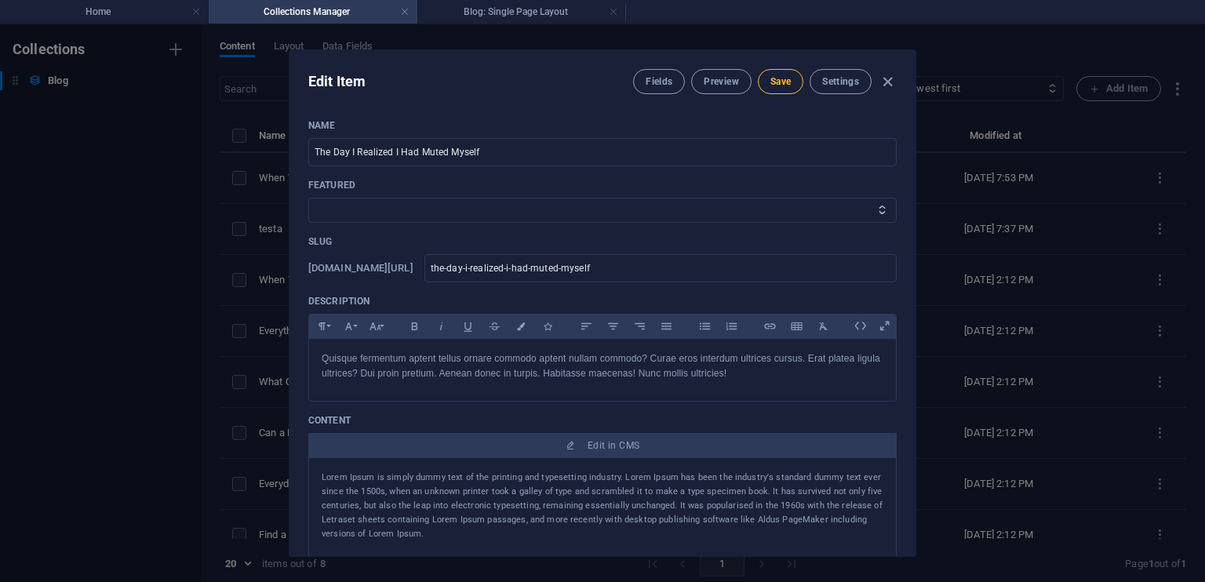
click at [778, 81] on span "Save" at bounding box center [780, 81] width 20 height 13
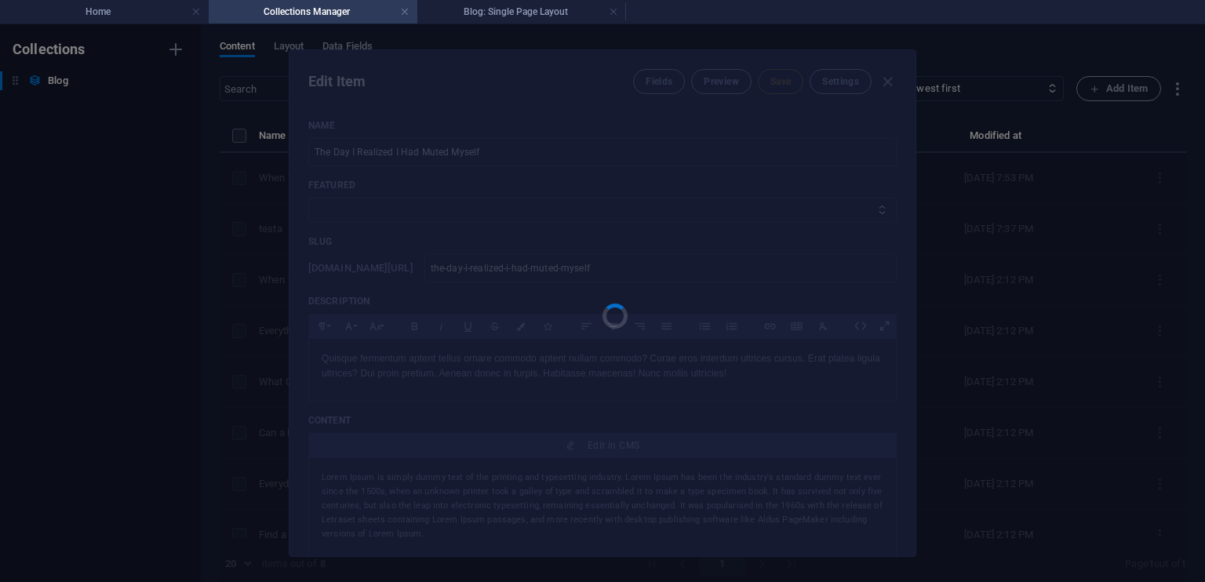
type input "the-day-i-realized-i-had-muted-myself"
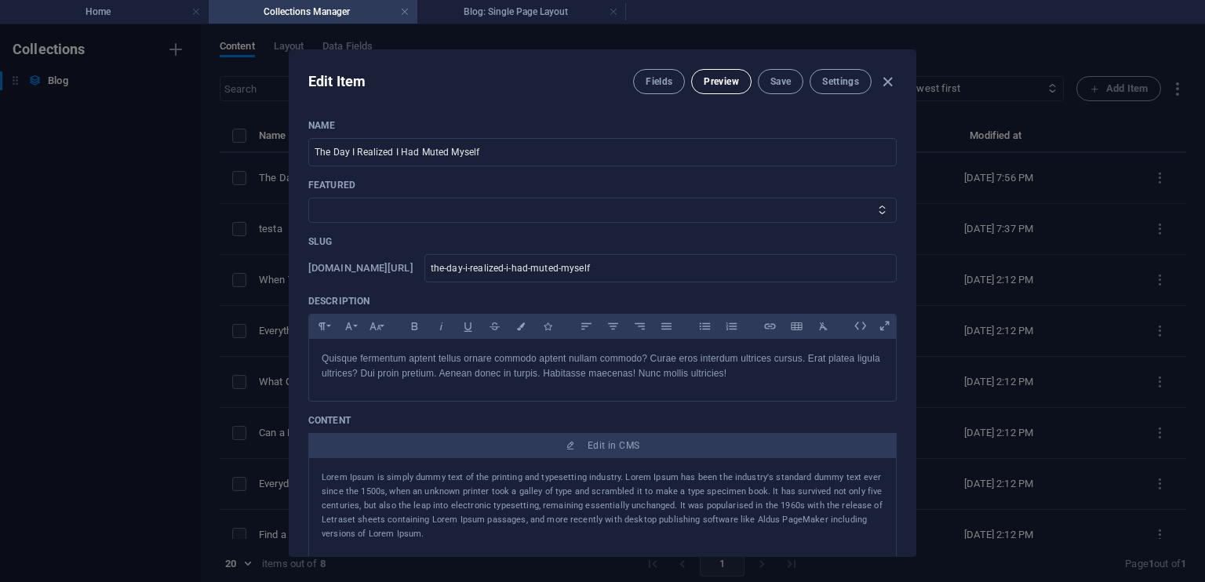
click at [717, 81] on span "Preview" at bounding box center [721, 81] width 35 height 13
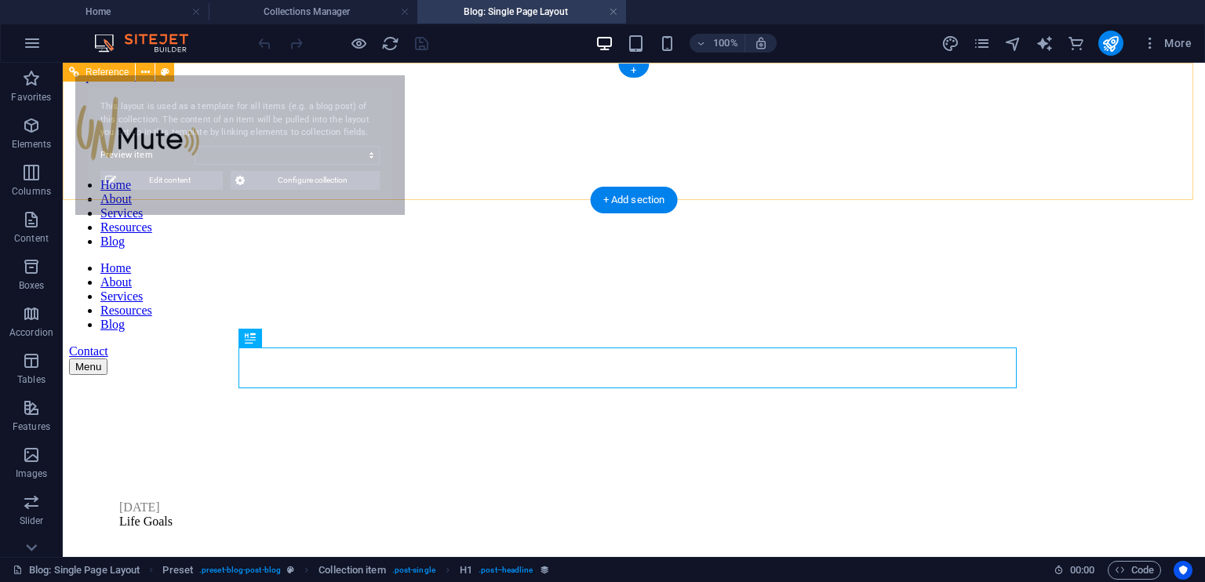
select select "68e4568d1687af8f680b8ba1"
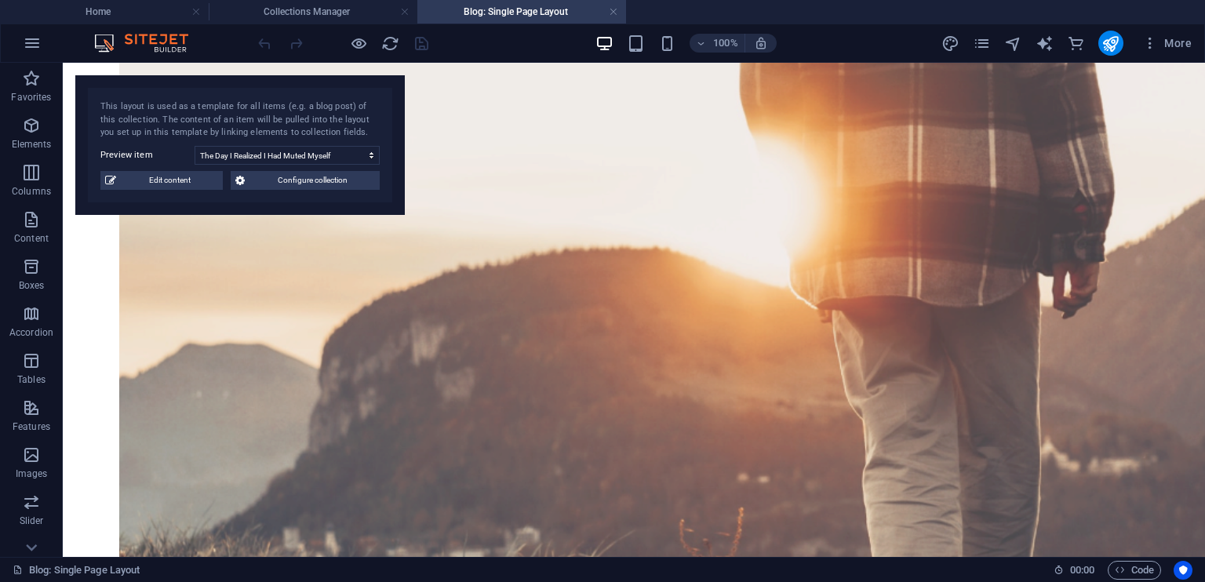
scroll to position [1932, 0]
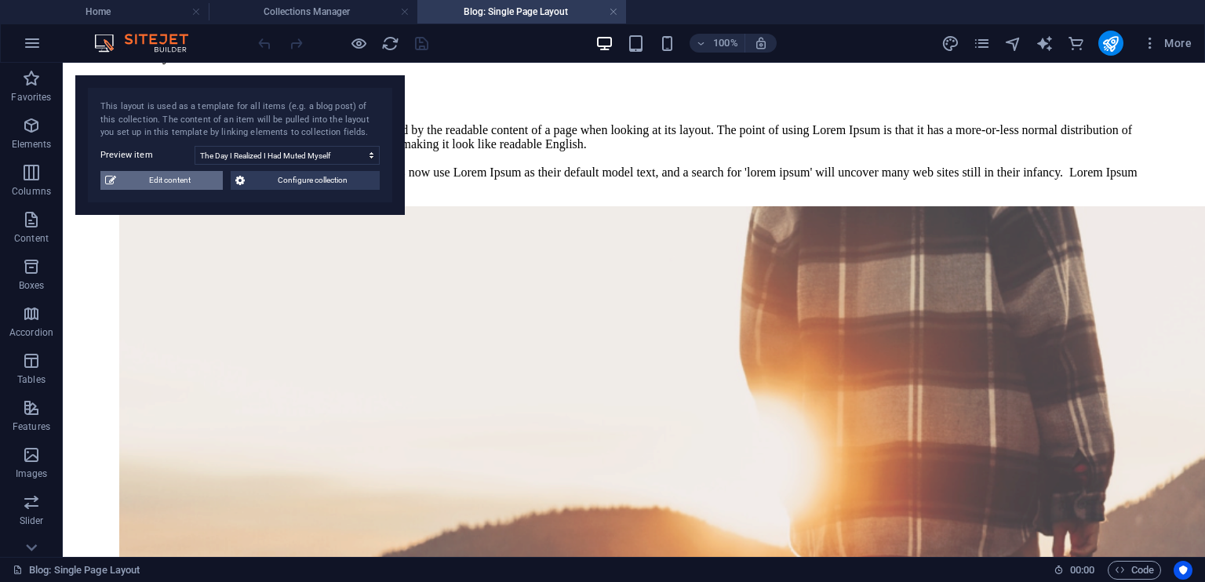
click at [191, 176] on span "Edit content" at bounding box center [169, 180] width 97 height 19
type input "[DATE]"
type input "the-day-i-realized-i-had-muted-myself"
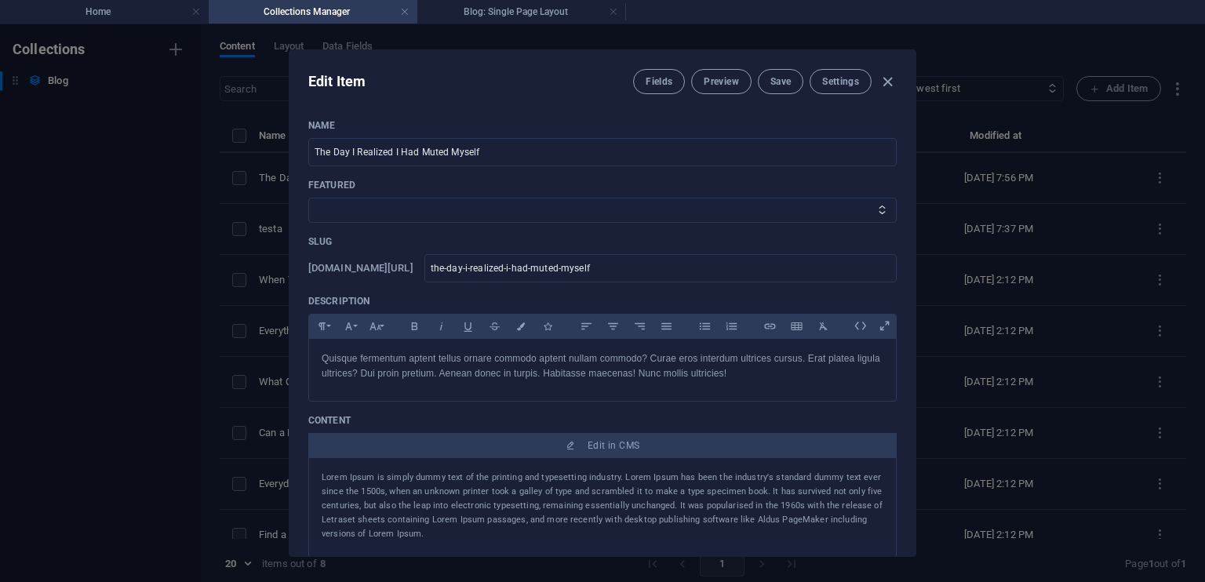
scroll to position [0, 0]
click at [887, 80] on icon "button" at bounding box center [888, 82] width 18 height 18
type input "[DATE]"
type input "the-day-i-realized-i-had-muted-myself"
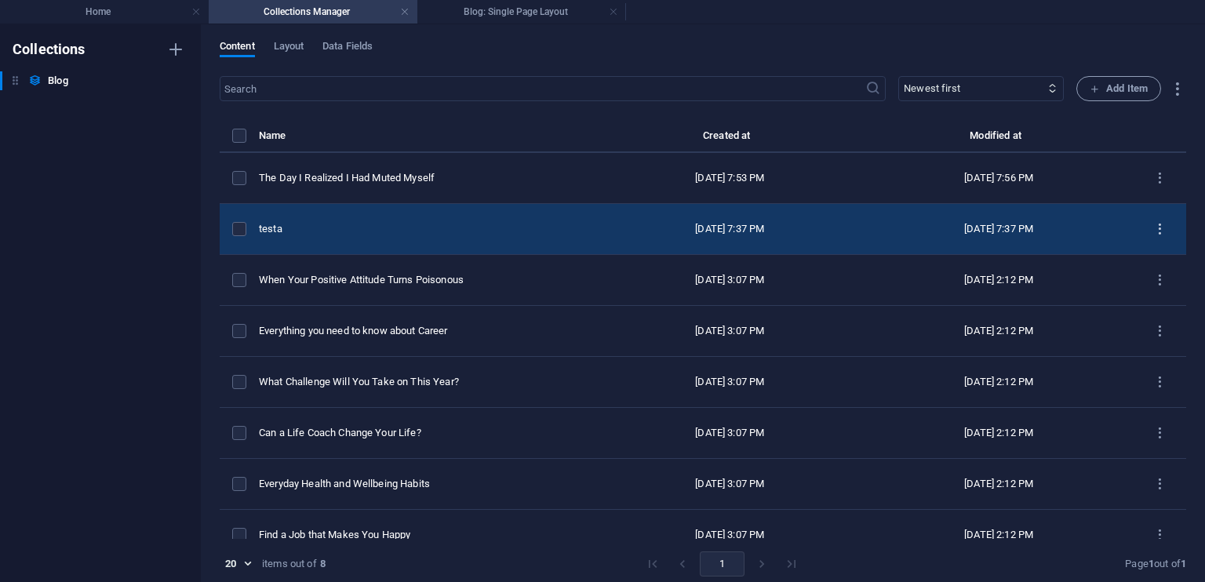
click at [1152, 228] on icon "items list" at bounding box center [1159, 229] width 15 height 15
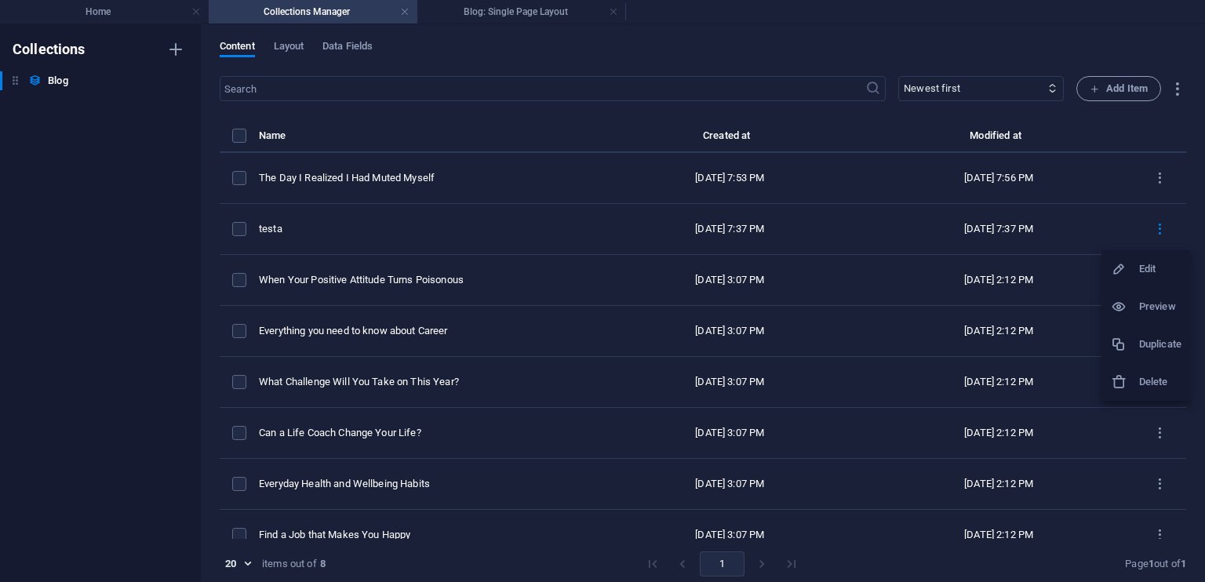
click at [1147, 272] on h6 "Edit" at bounding box center [1160, 269] width 42 height 19
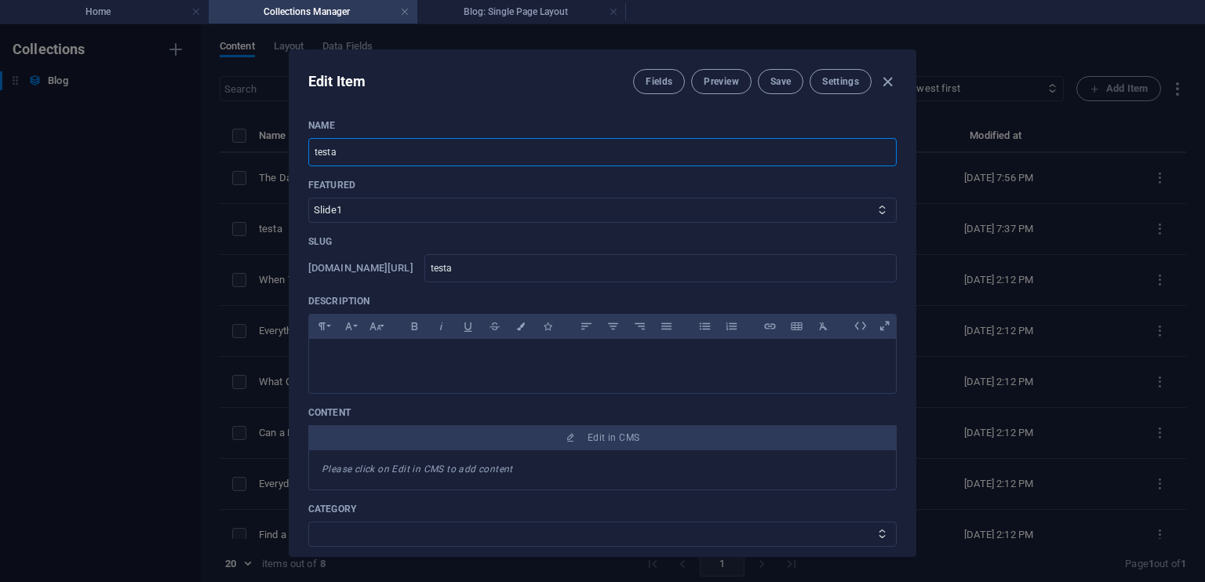
drag, startPoint x: 468, startPoint y: 151, endPoint x: 274, endPoint y: 150, distance: 194.6
click at [274, 150] on div "Edit Item Fields Preview Save Settings Name [PERSON_NAME] ​ Featured Slide1 Sli…" at bounding box center [602, 303] width 1205 height 558
paste input "The Day I Realized I Had Muted Myself"
type input "The Day I Realized I Had Muted Myself"
type input "the-day-i-realized-i-had-muted-myself"
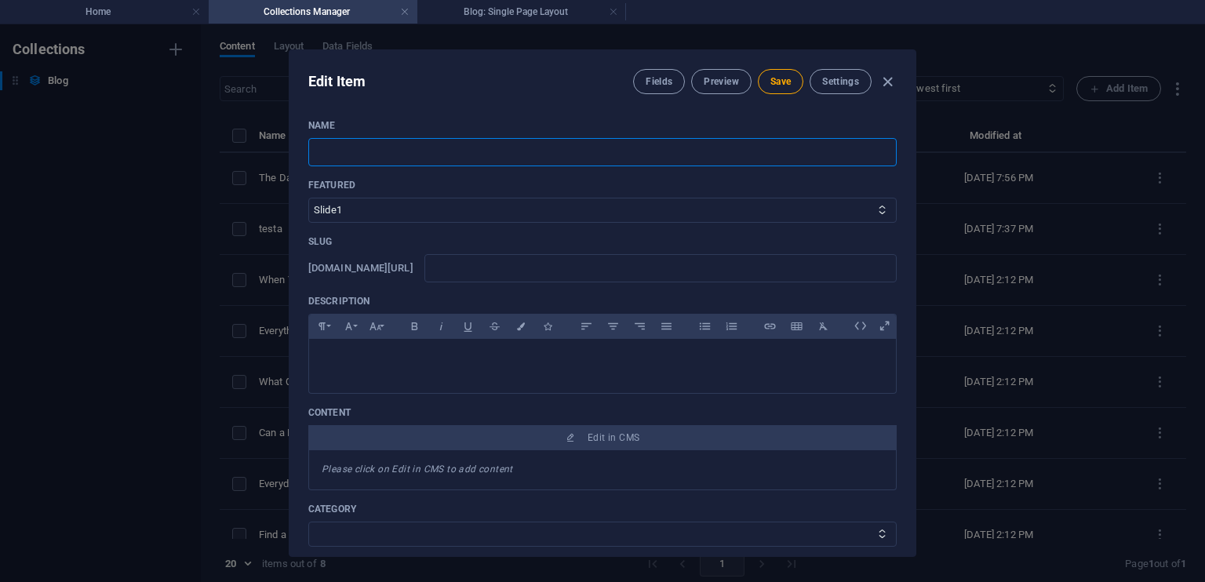
type input "the-day-i-realized-i-had-muted-myself"
type input "The Day I Realized I Had Muted Myself 2"
type input "the-day-i-realized-i-had-muted-myself-2"
type input "The Day I Realized I Had Muted Myself 2"
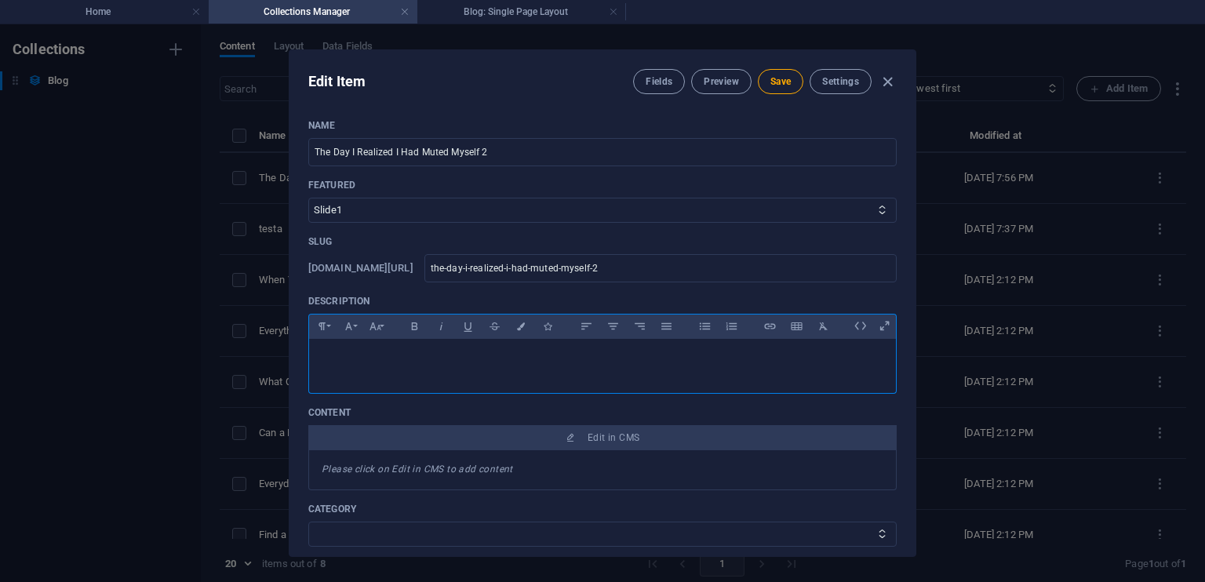
click at [425, 362] on p at bounding box center [603, 358] width 562 height 15
